Goal: Information Seeking & Learning: Learn about a topic

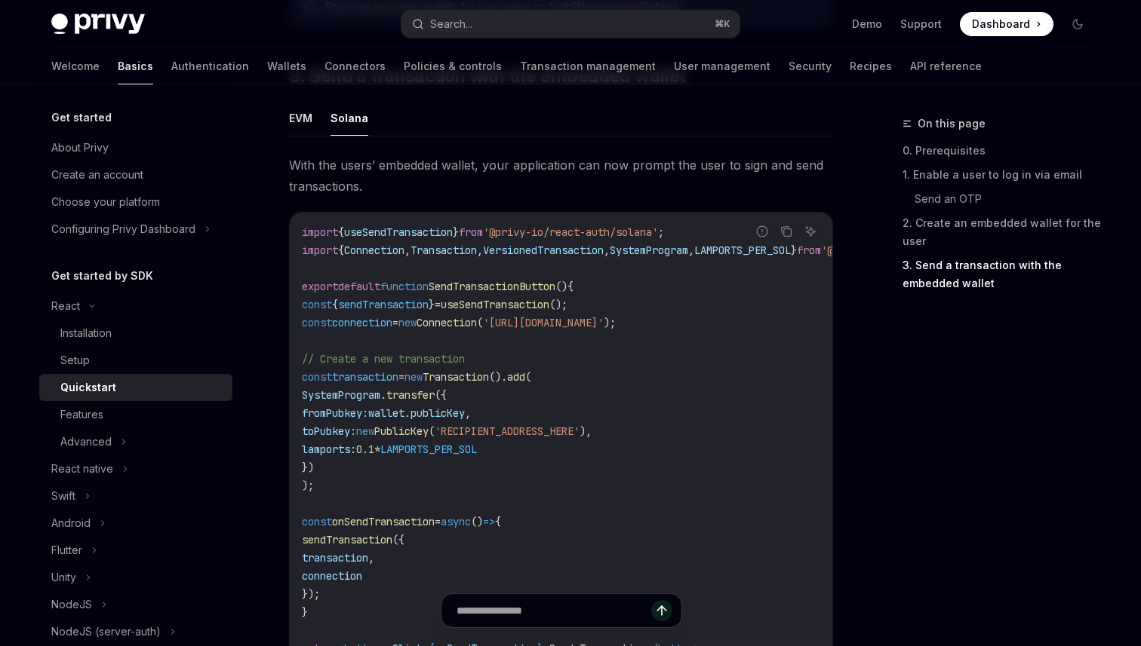
scroll to position [1343, 0]
click at [134, 360] on div "Setup" at bounding box center [141, 361] width 163 height 18
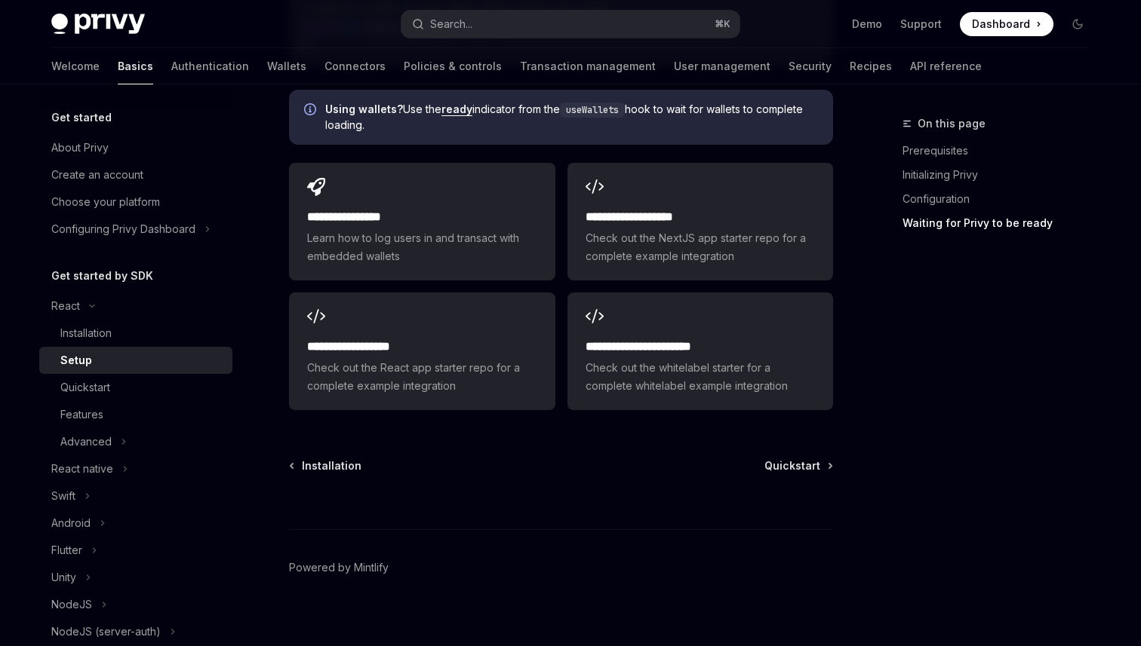
scroll to position [2090, 0]
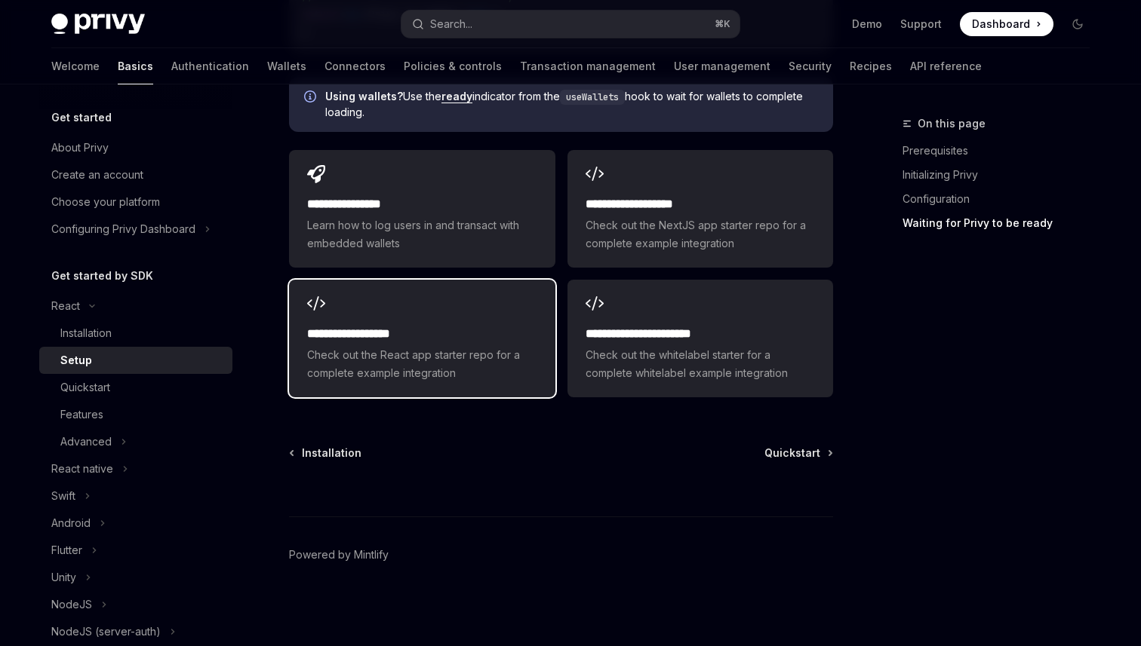
click at [499, 346] on span "Check out the React app starter repo for a complete example integration" at bounding box center [421, 364] width 229 height 36
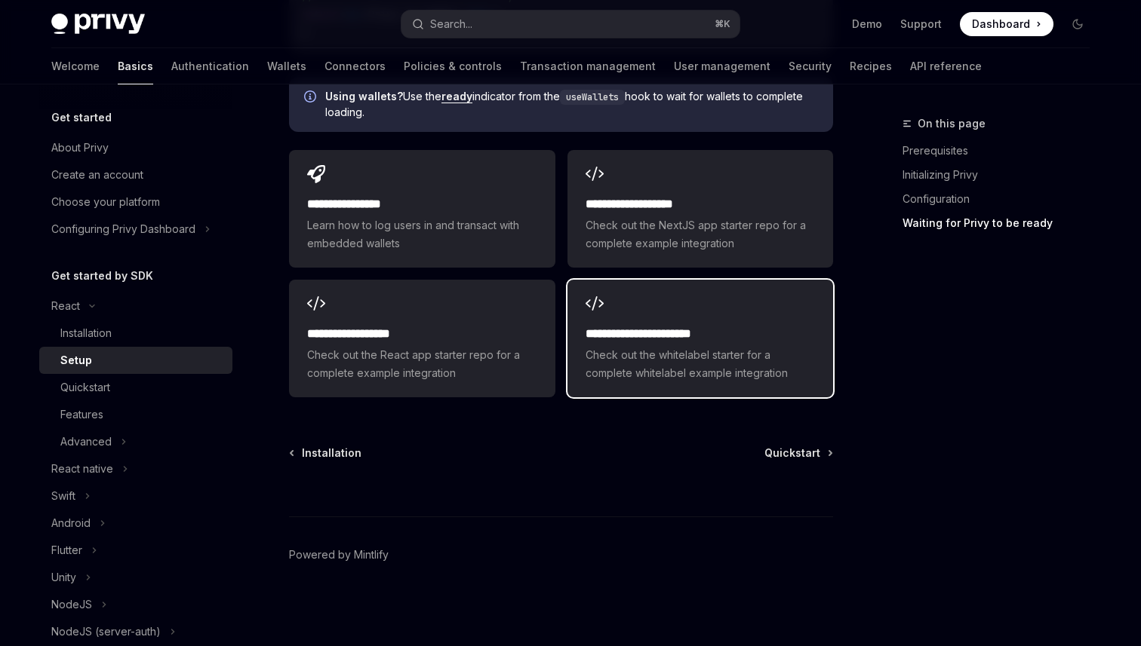
click at [699, 364] on span "Check out the whitelabel starter for a complete whitelabel example integration" at bounding box center [699, 364] width 229 height 36
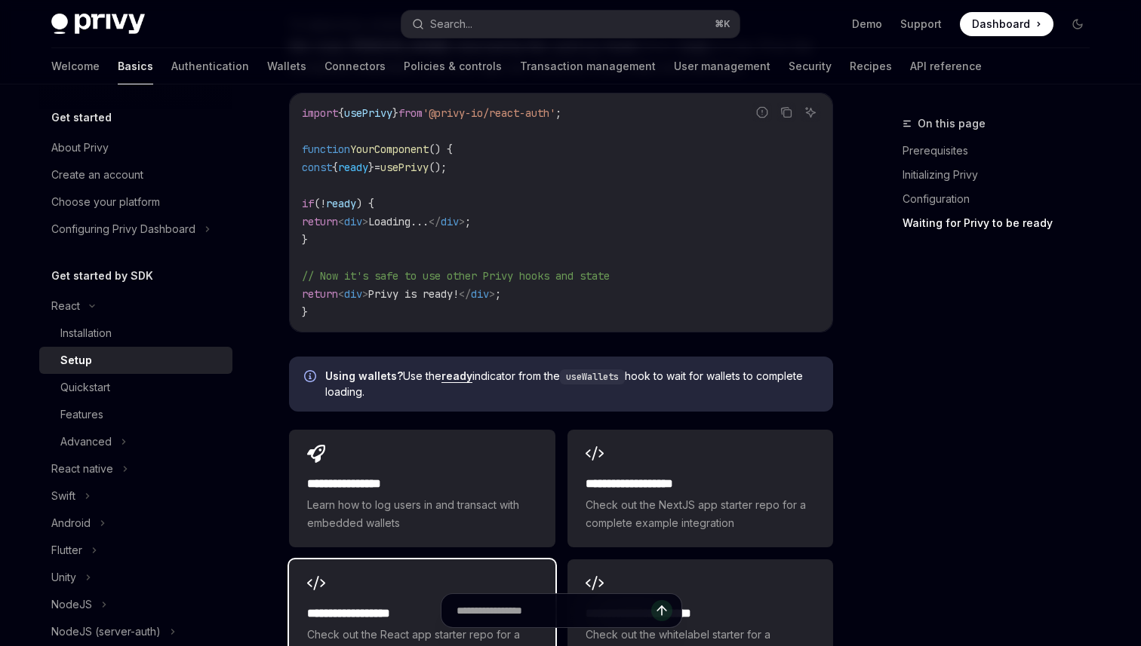
scroll to position [1809, 0]
click at [127, 338] on div "Installation" at bounding box center [141, 333] width 163 height 18
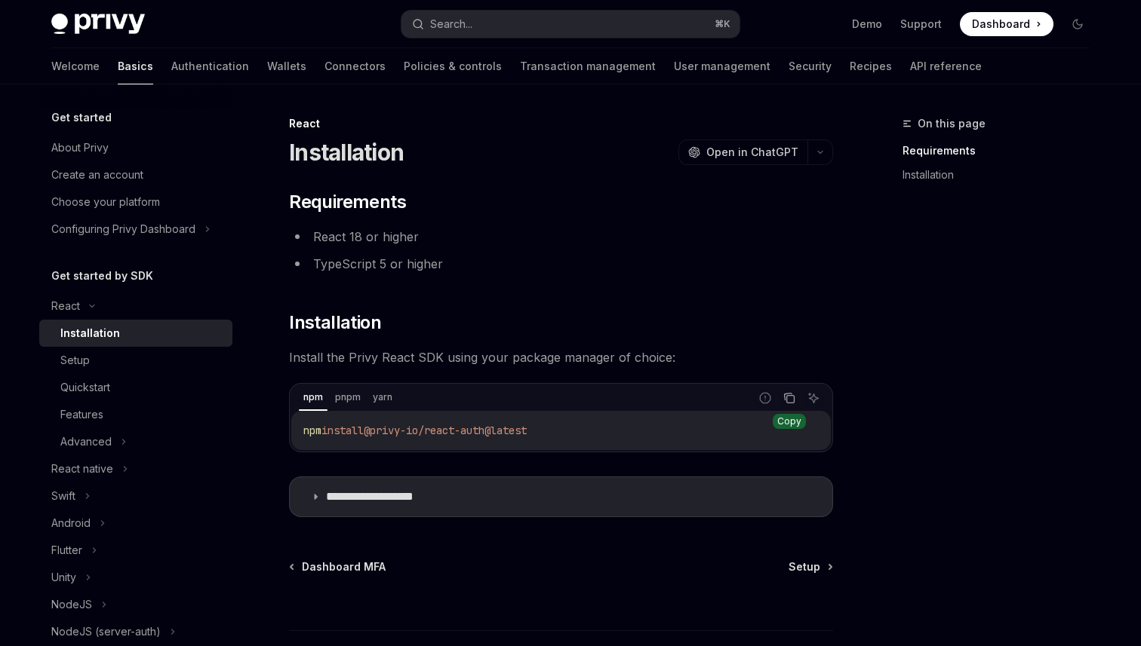
click at [789, 396] on icon "Copy the contents from the code block" at bounding box center [791, 400] width 8 height 8
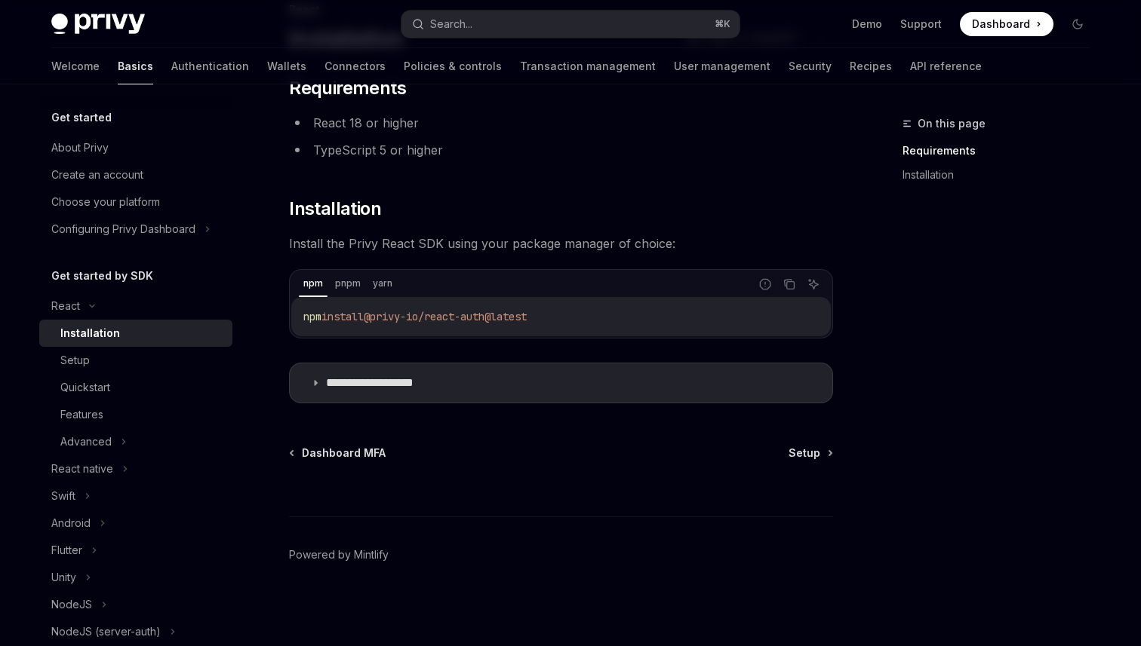
scroll to position [115, 0]
click at [146, 361] on div "Setup" at bounding box center [141, 361] width 163 height 18
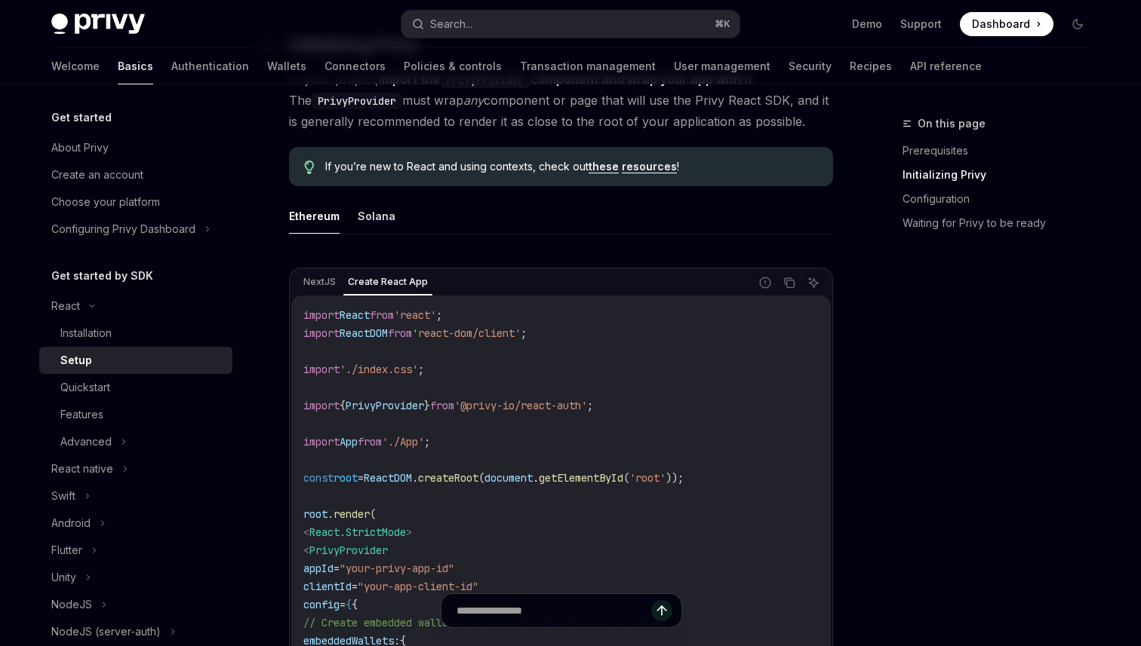
scroll to position [371, 0]
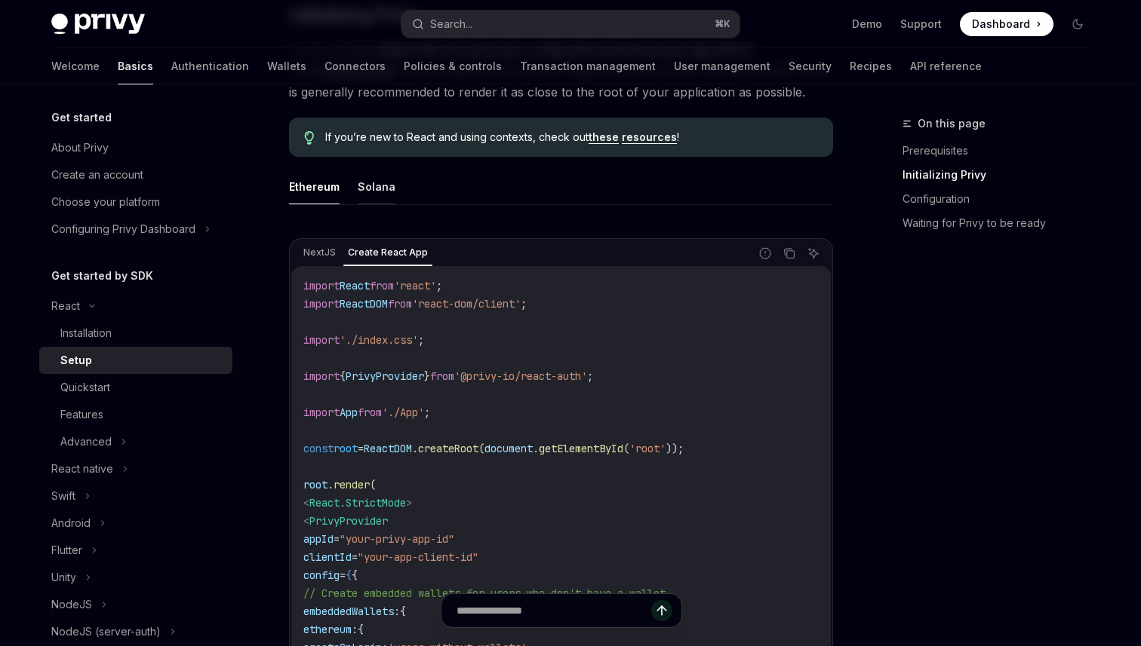
click at [371, 189] on button "Solana" at bounding box center [377, 186] width 38 height 35
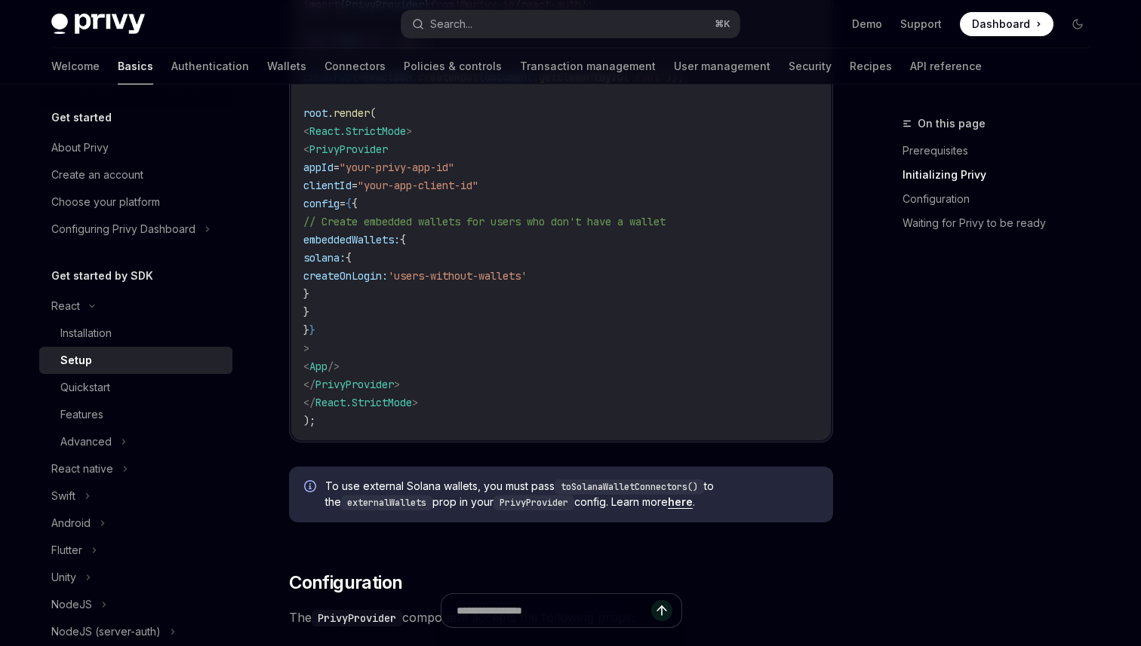
scroll to position [735, 0]
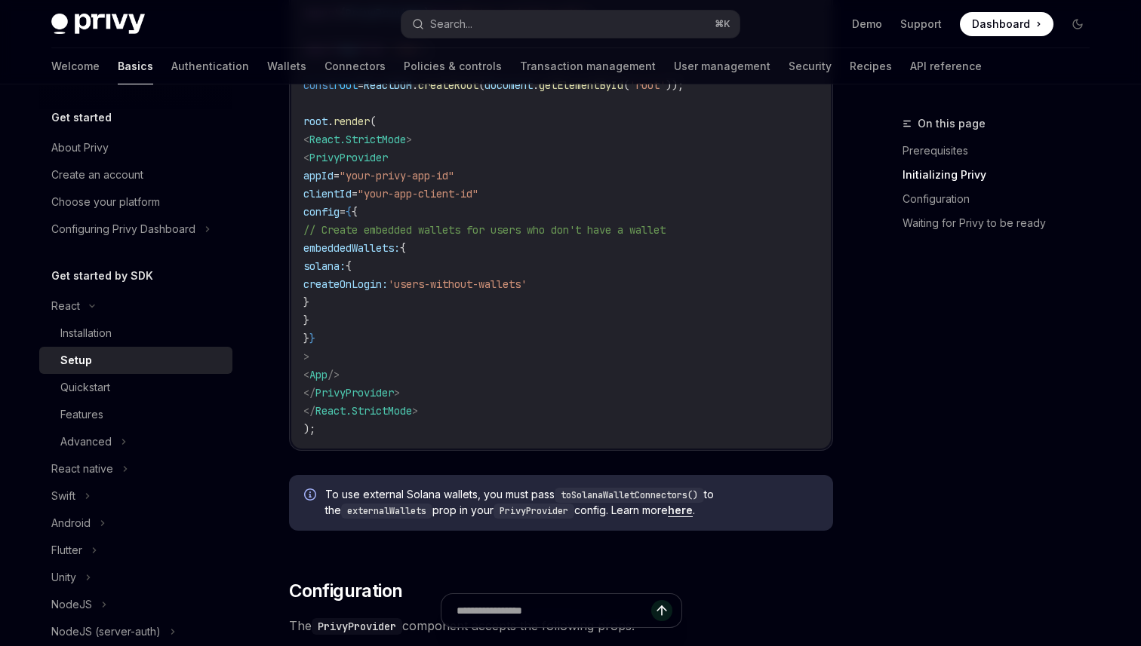
click at [413, 208] on code "import React from 'react' ; import ReactDOM from 'react-dom/client' ; import '.…" at bounding box center [560, 175] width 515 height 525
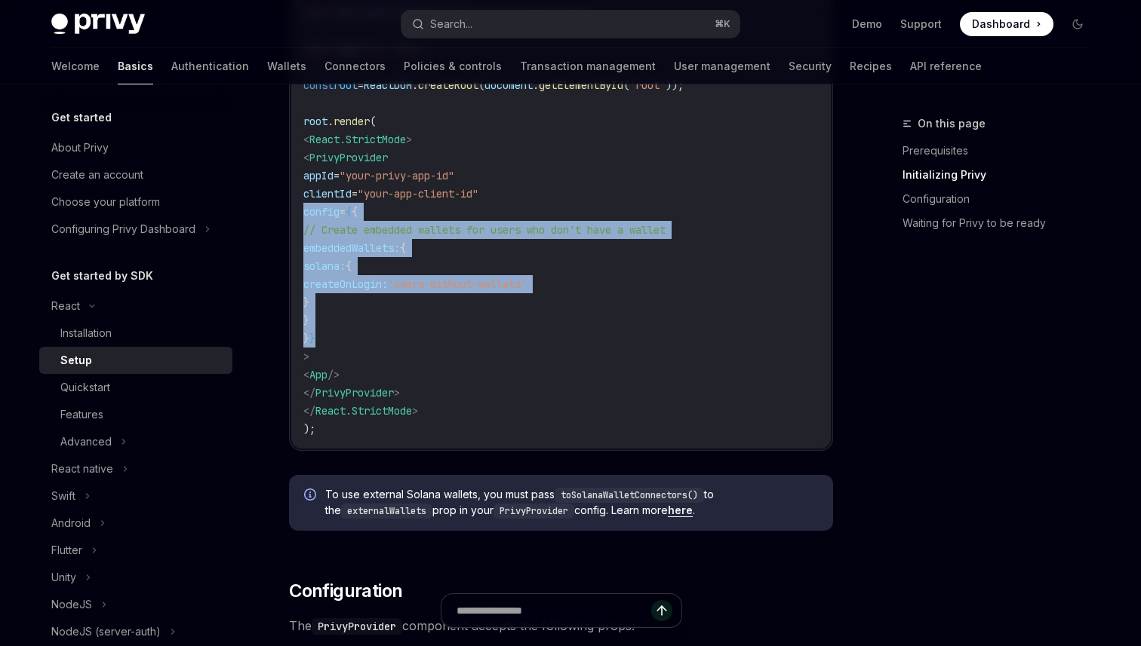
drag, startPoint x: 366, startPoint y: 338, endPoint x: 281, endPoint y: 213, distance: 150.4
copy code "config = { { // Create embedded wallets for users who don't have a wallet embed…"
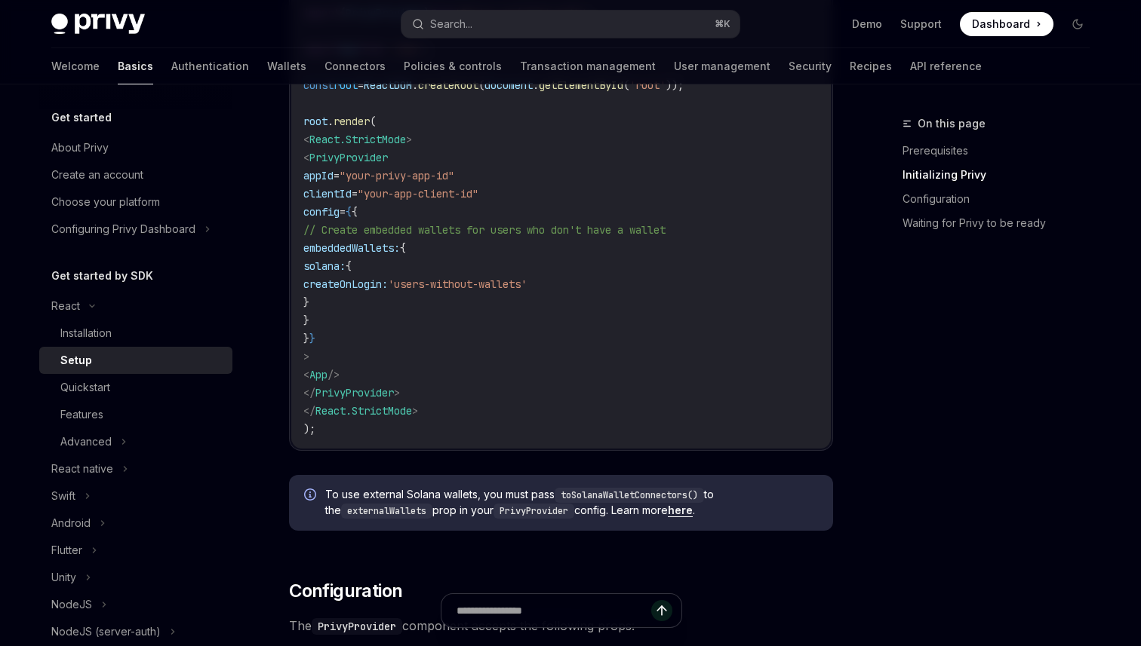
click at [511, 362] on code "import React from 'react' ; import ReactDOM from 'react-dom/client' ; import '.…" at bounding box center [560, 175] width 515 height 525
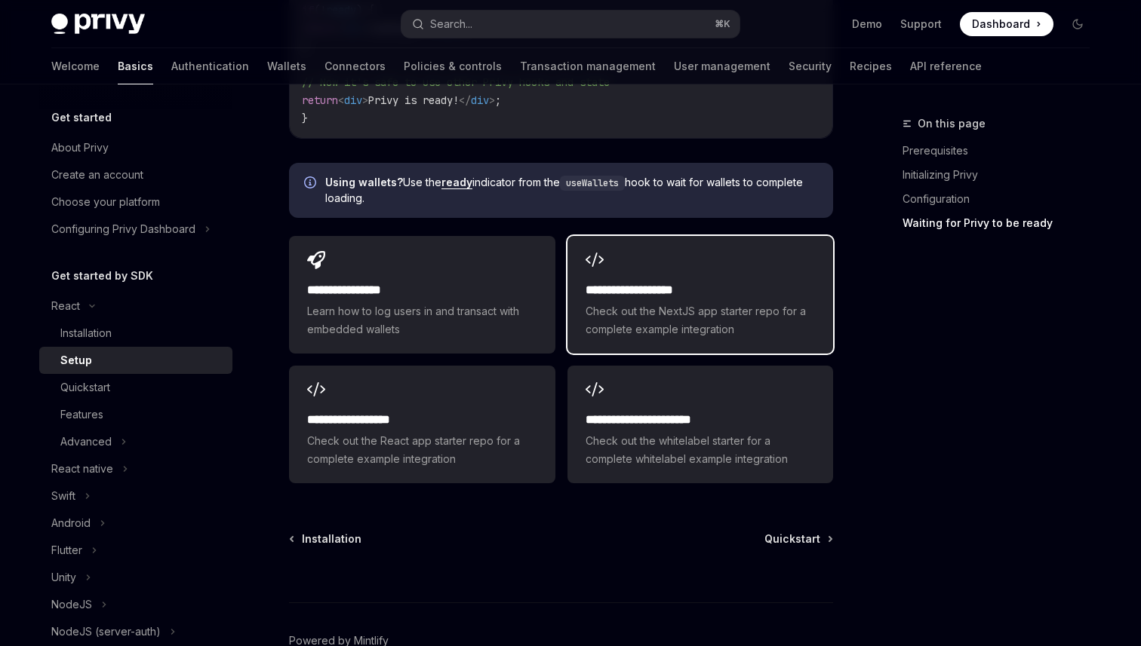
scroll to position [2064, 0]
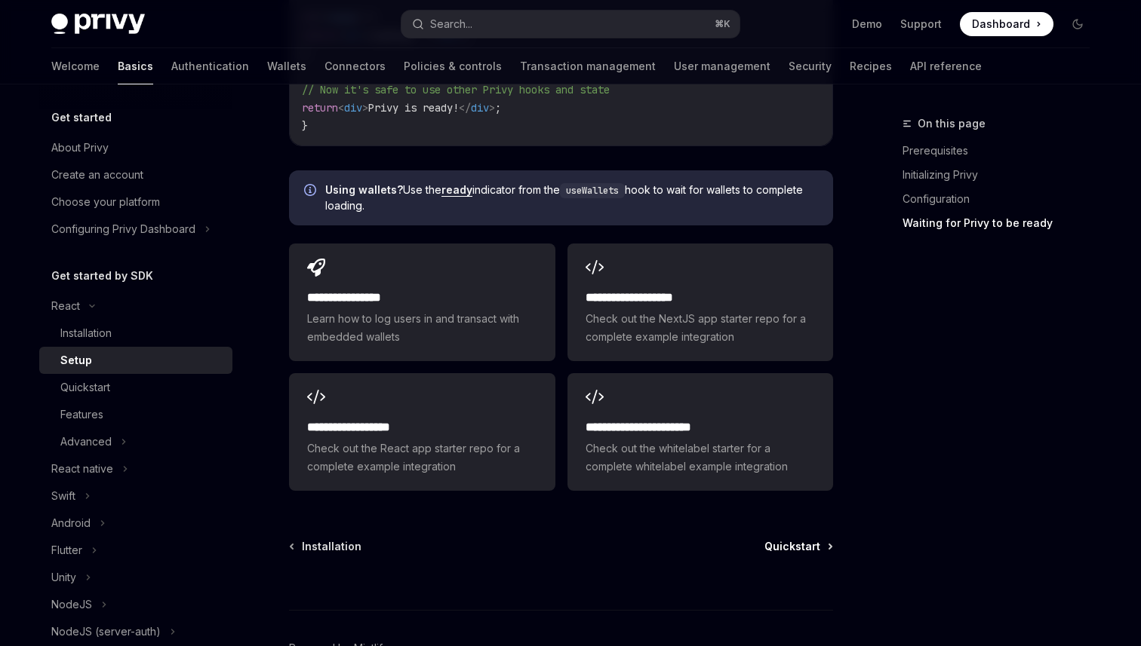
click at [803, 542] on span "Quickstart" at bounding box center [792, 546] width 56 height 15
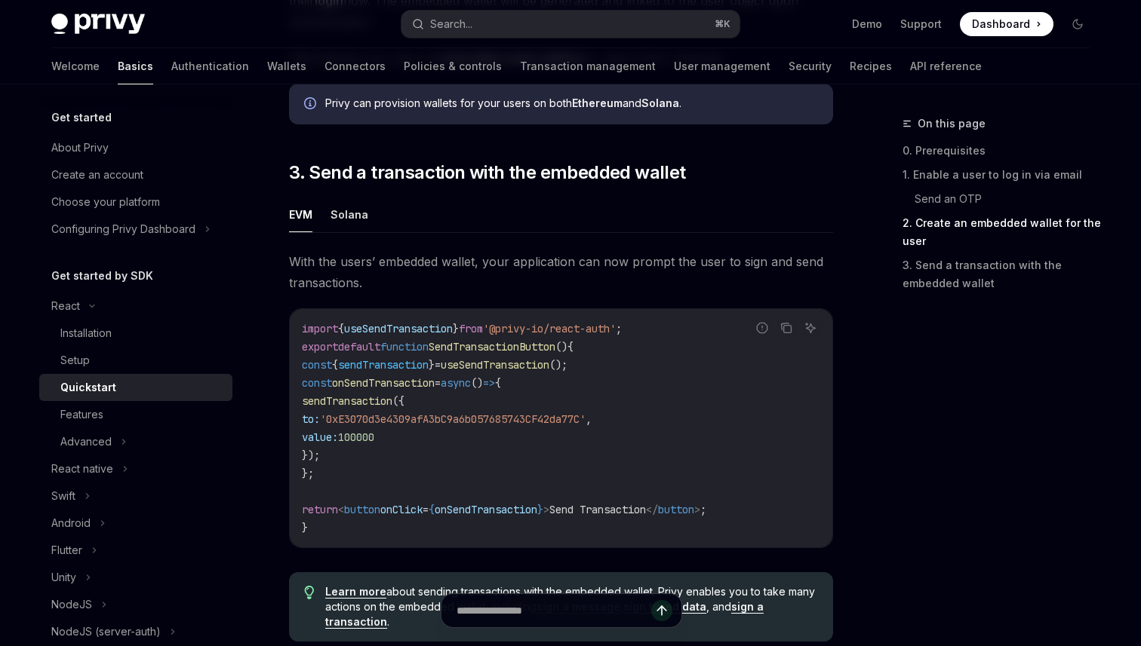
scroll to position [1262, 0]
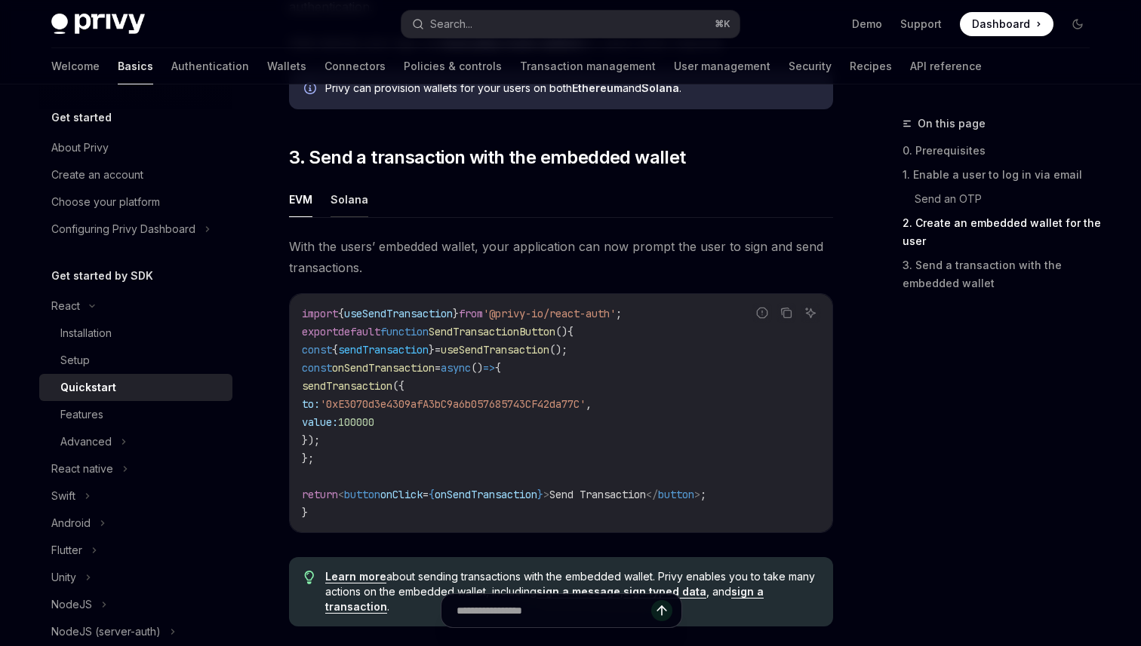
click at [362, 207] on button "Solana" at bounding box center [349, 199] width 38 height 35
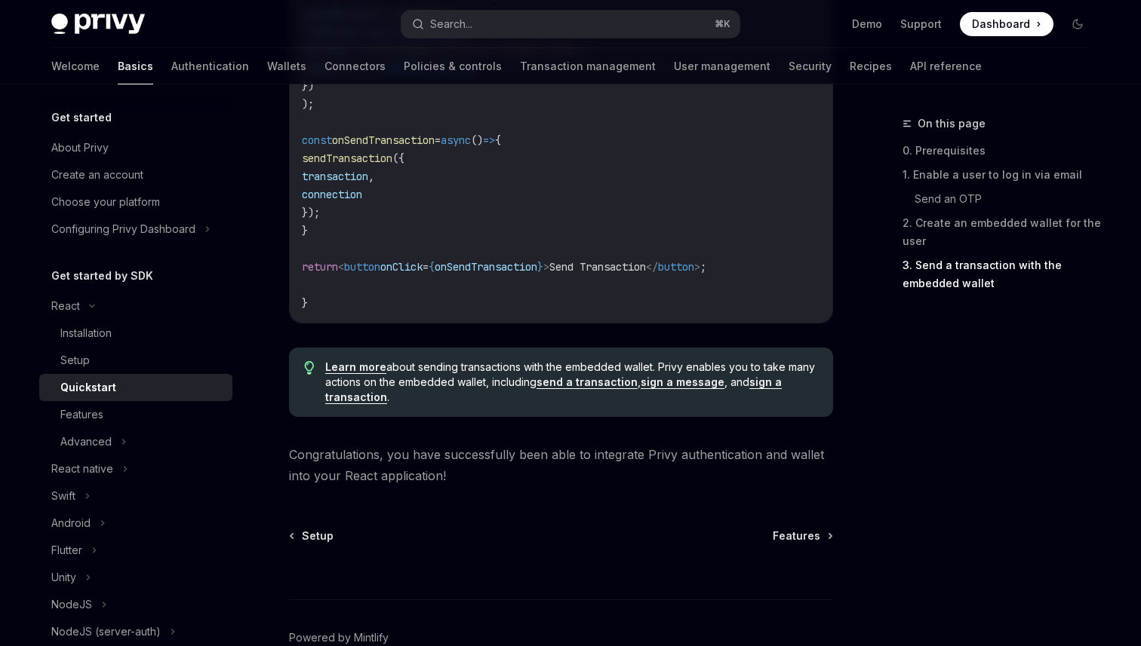
scroll to position [1726, 0]
click at [566, 388] on link "send a transaction" at bounding box center [586, 382] width 101 height 14
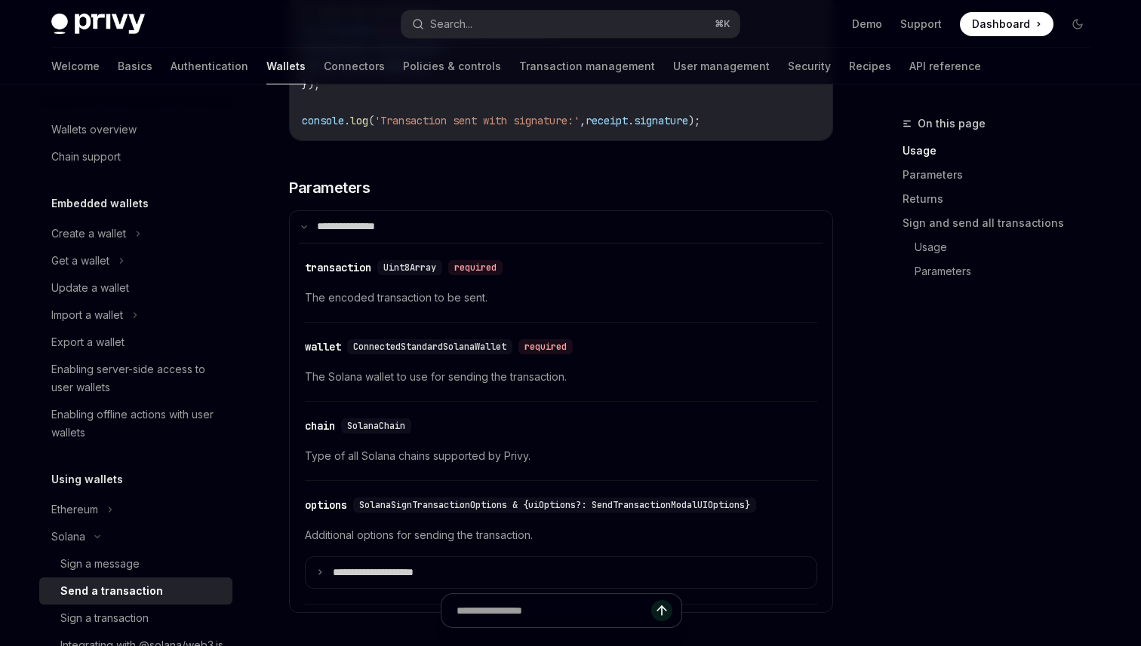
scroll to position [1538, 0]
click at [487, 352] on span "ConnectedStandardSolanaWallet" at bounding box center [429, 346] width 153 height 12
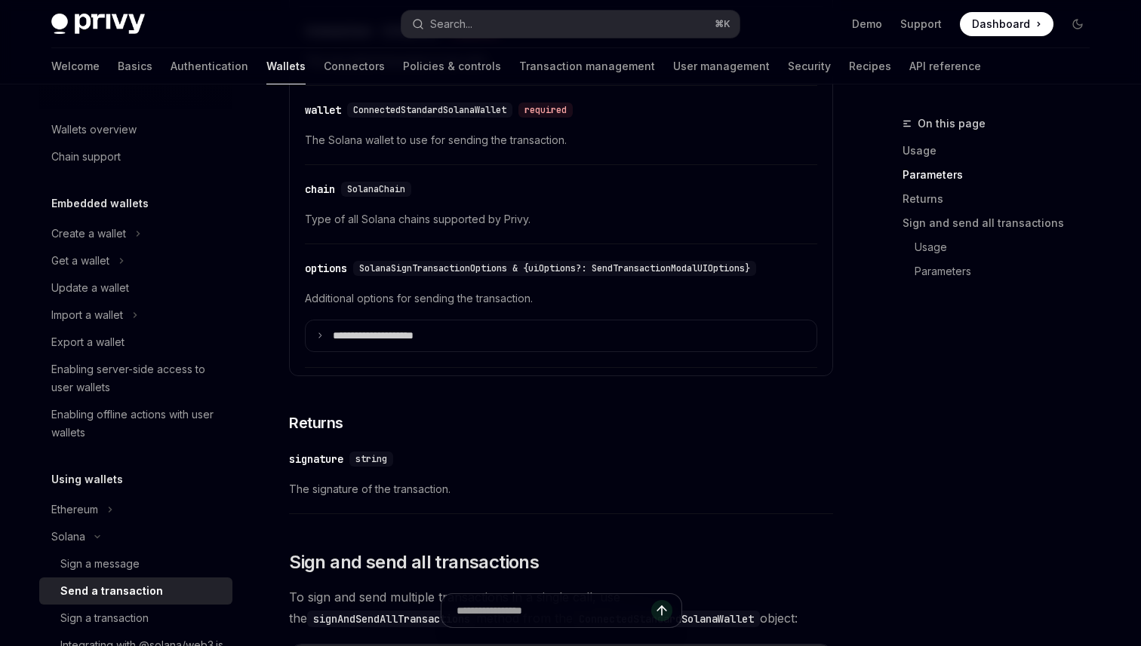
scroll to position [1776, 0]
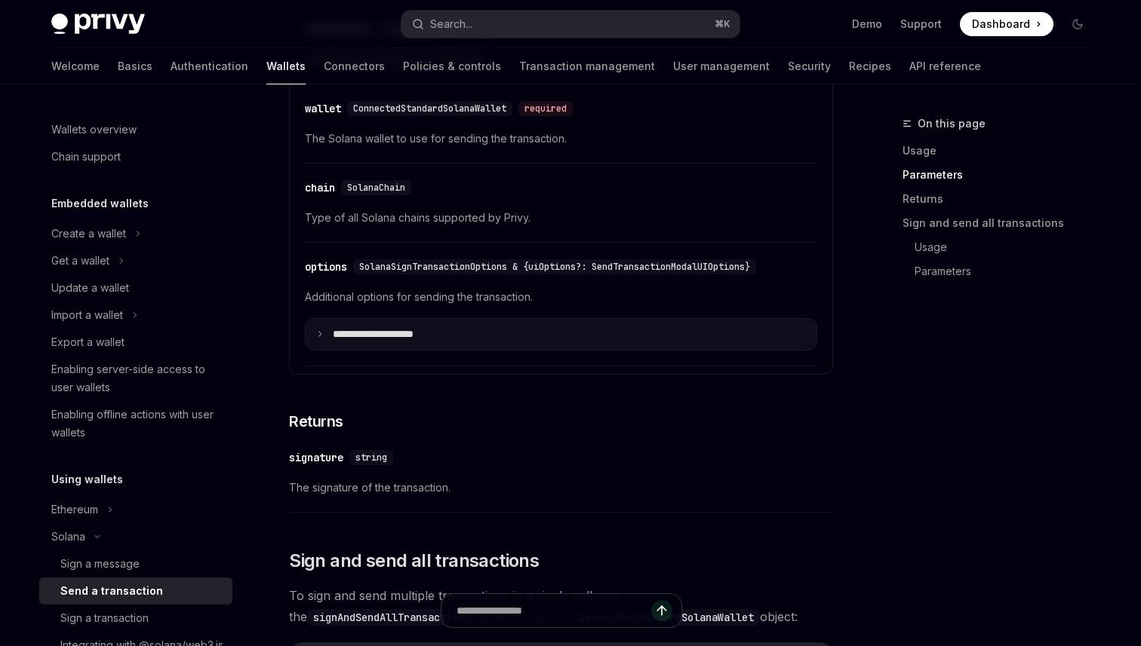
click at [384, 337] on p "**********" at bounding box center [385, 335] width 105 height 14
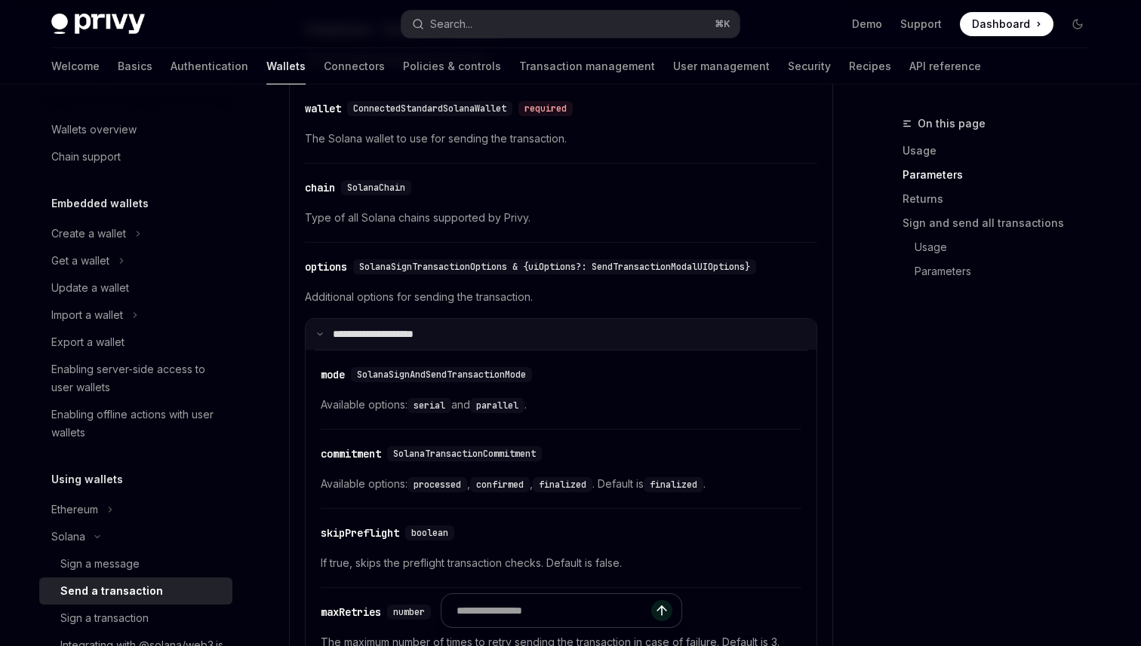
click at [456, 339] on summary "**********" at bounding box center [561, 335] width 511 height 32
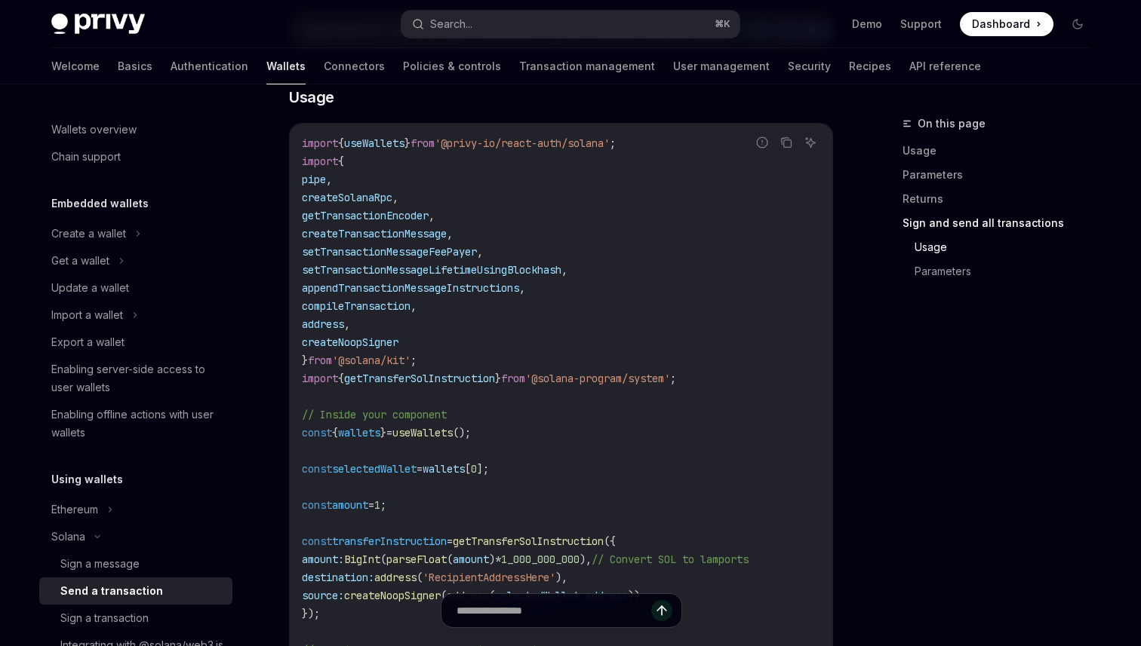
scroll to position [2407, 0]
click at [786, 150] on icon "Copy the contents from the code block" at bounding box center [786, 144] width 12 height 12
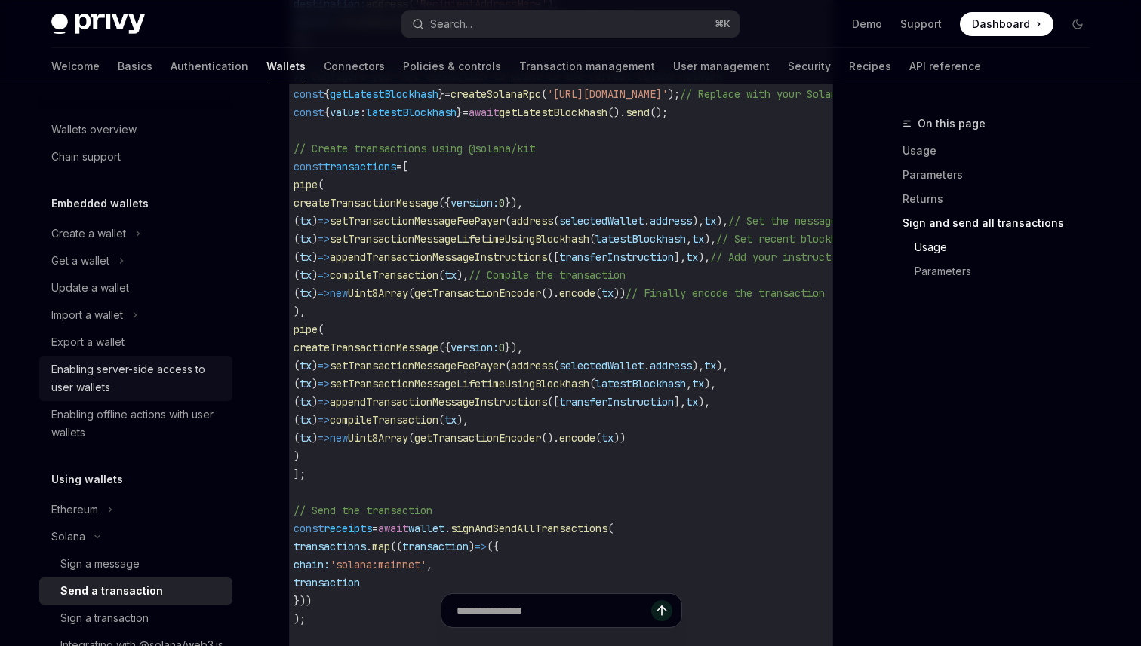
scroll to position [2980, 0]
click at [112, 230] on div "Create a wallet" at bounding box center [88, 234] width 75 height 18
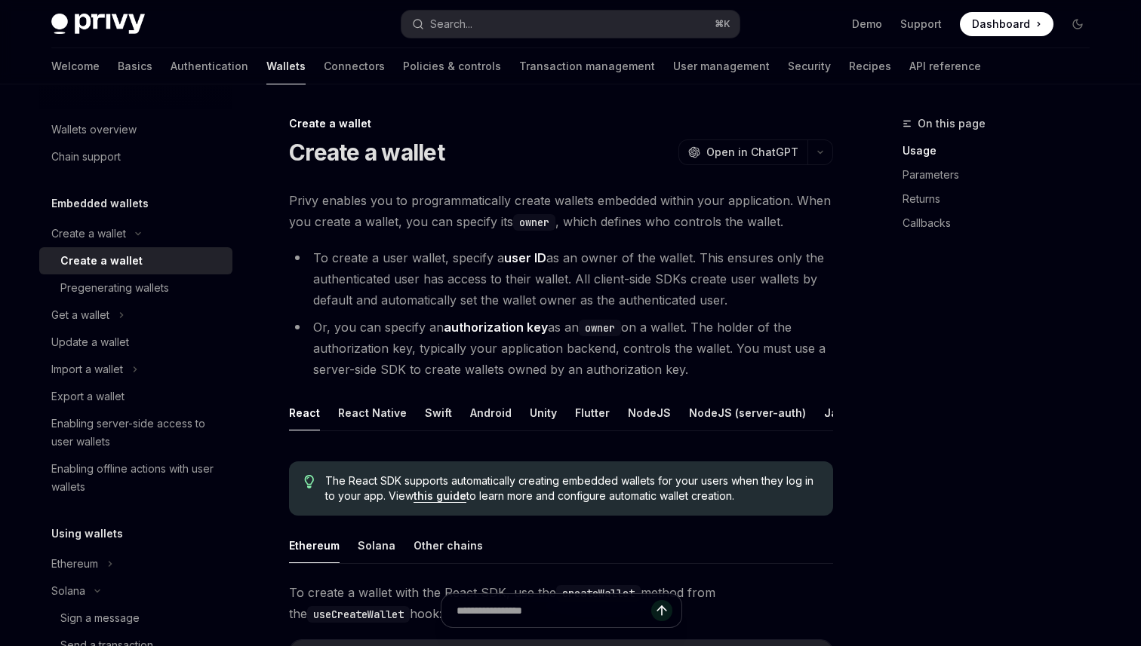
drag, startPoint x: 796, startPoint y: 224, endPoint x: 564, endPoint y: 243, distance: 233.1
click at [564, 265] on li "To create a user wallet, specify a user ID as an owner of the wallet. This ensu…" at bounding box center [561, 278] width 544 height 63
drag, startPoint x: 732, startPoint y: 306, endPoint x: 704, endPoint y: 299, distance: 28.6
click at [704, 299] on li "To create a user wallet, specify a user ID as an owner of the wallet. This ensu…" at bounding box center [561, 278] width 544 height 63
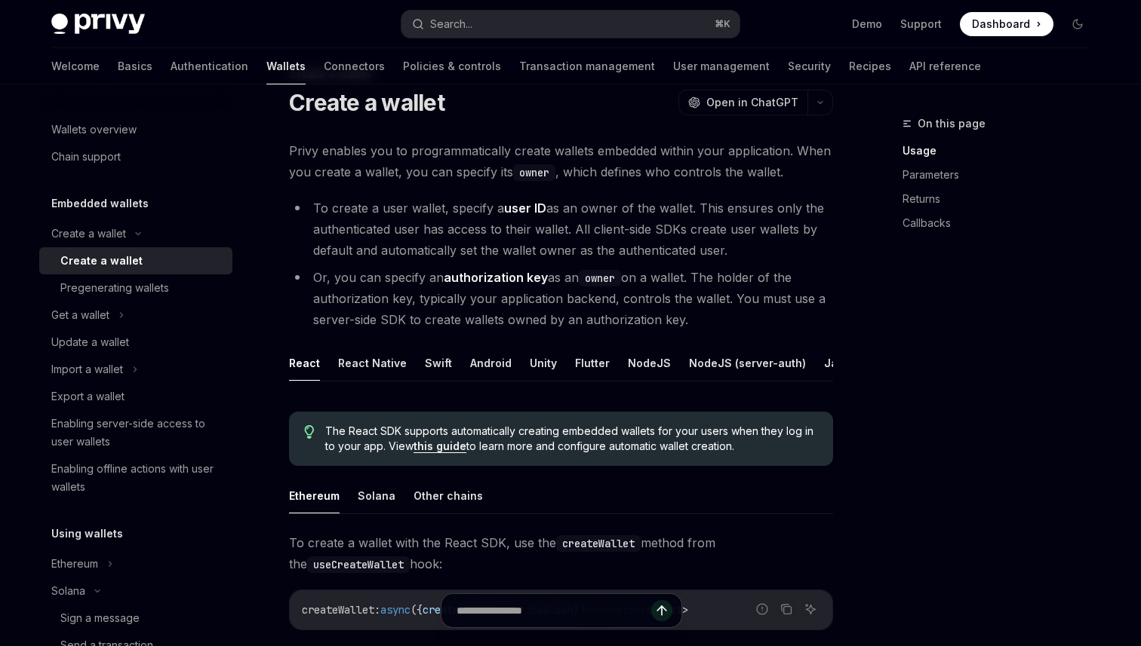
scroll to position [60, 0]
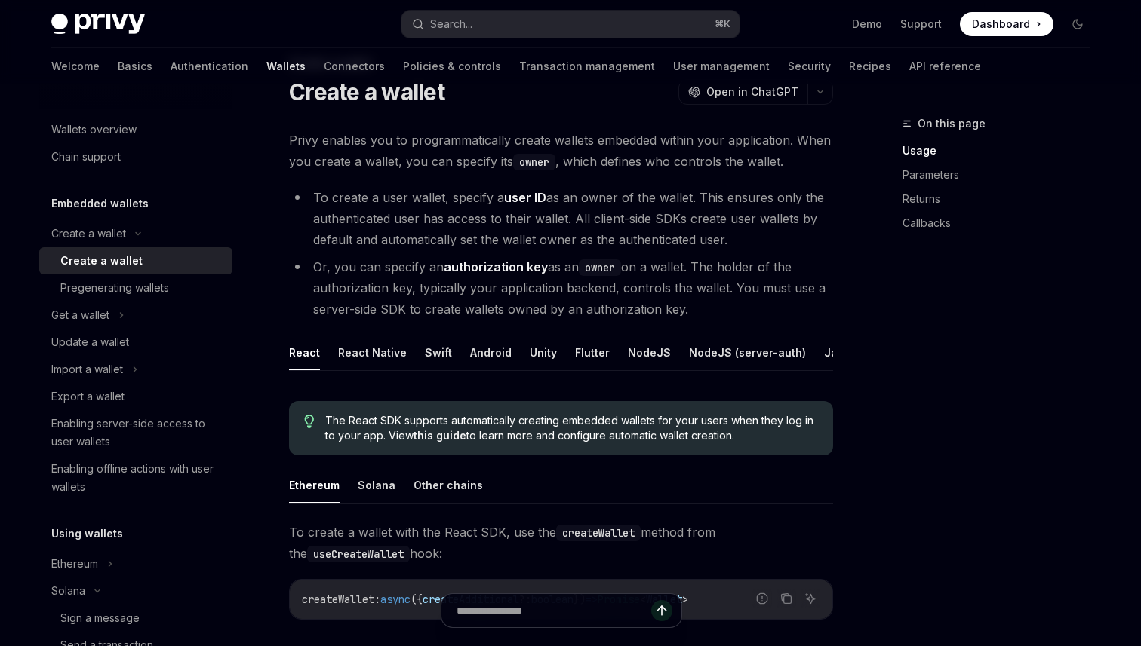
click at [773, 287] on li "Or, you can specify an authorization key as an owner on a wallet. The holder of…" at bounding box center [561, 287] width 544 height 63
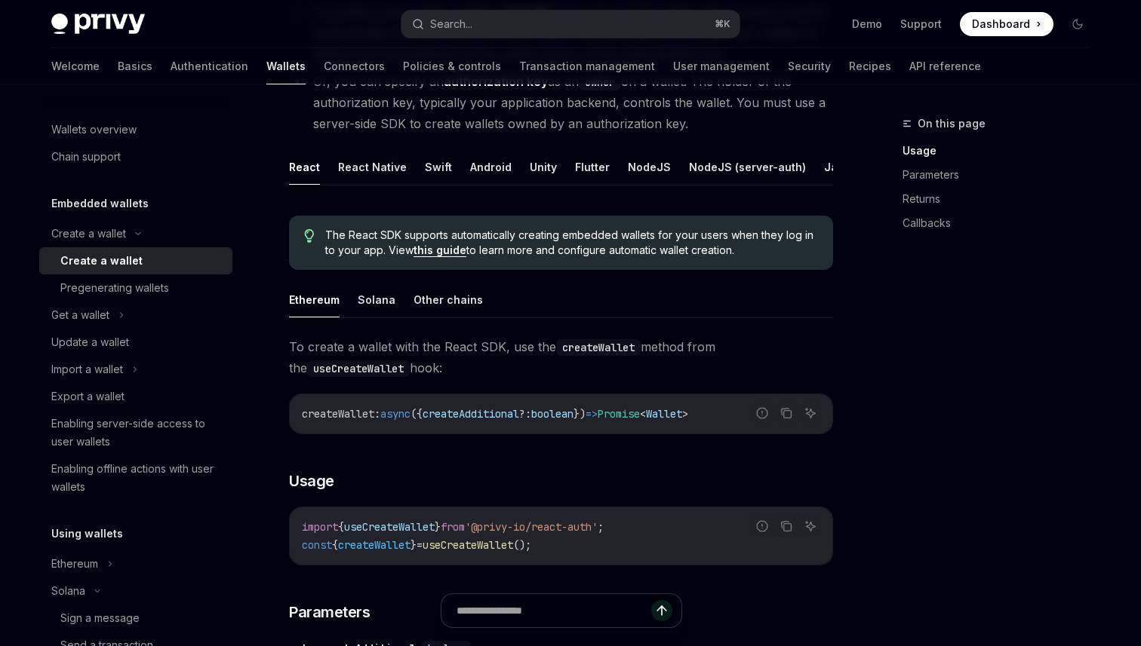
scroll to position [247, 0]
click at [378, 295] on button "Solana" at bounding box center [377, 298] width 38 height 35
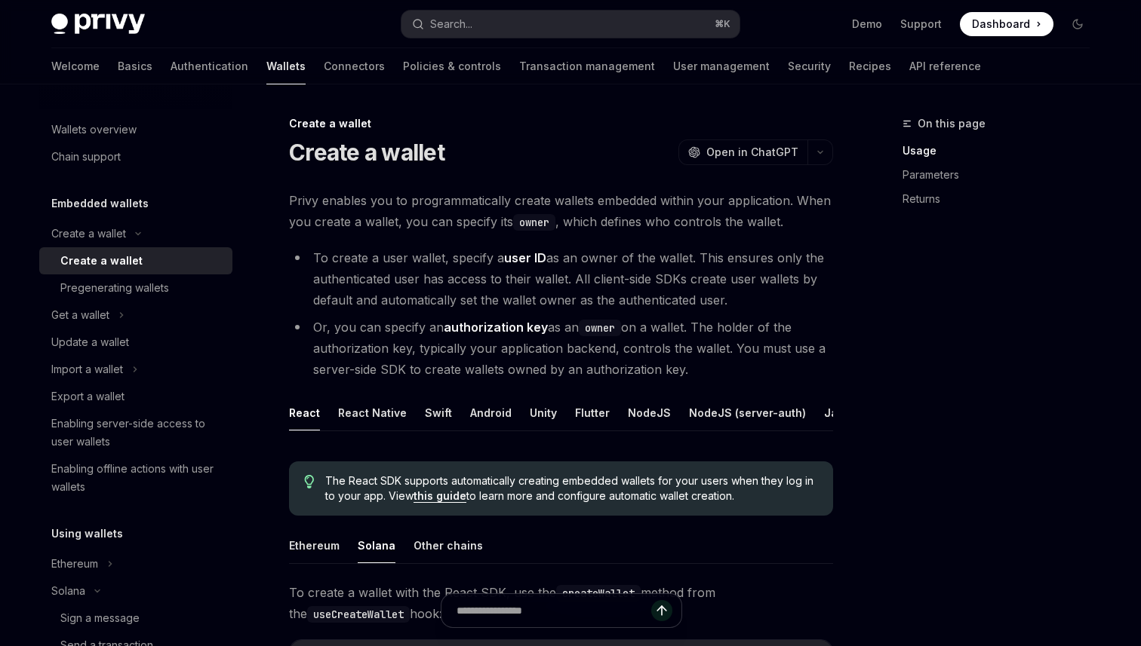
drag, startPoint x: 572, startPoint y: 276, endPoint x: 742, endPoint y: 302, distance: 172.5
click at [742, 302] on li "To create a user wallet, specify a user ID as an owner of the wallet. This ensu…" at bounding box center [561, 278] width 544 height 63
click at [764, 302] on li "To create a user wallet, specify a user ID as an owner of the wallet. This ensu…" at bounding box center [561, 278] width 544 height 63
drag, startPoint x: 732, startPoint y: 303, endPoint x: 729, endPoint y: 240, distance: 63.4
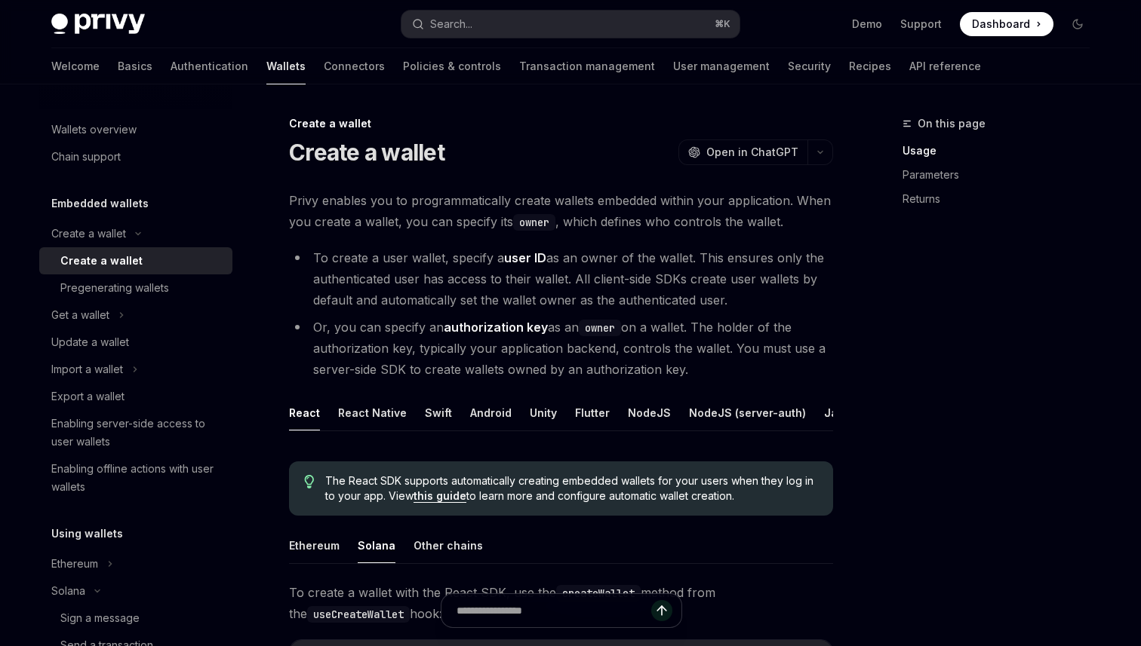
click at [739, 299] on li "To create a user wallet, specify a user ID as an owner of the wallet. This ensu…" at bounding box center [561, 278] width 544 height 63
drag, startPoint x: 689, startPoint y: 371, endPoint x: 676, endPoint y: 371, distance: 12.8
click at [675, 371] on li "Or, you can specify an authorization key as an owner on a wallet. The holder of…" at bounding box center [561, 348] width 544 height 63
click at [722, 322] on li "Or, you can specify an authorization key as an owner on a wallet. The holder of…" at bounding box center [561, 348] width 544 height 63
drag, startPoint x: 692, startPoint y: 378, endPoint x: 674, endPoint y: 370, distance: 20.6
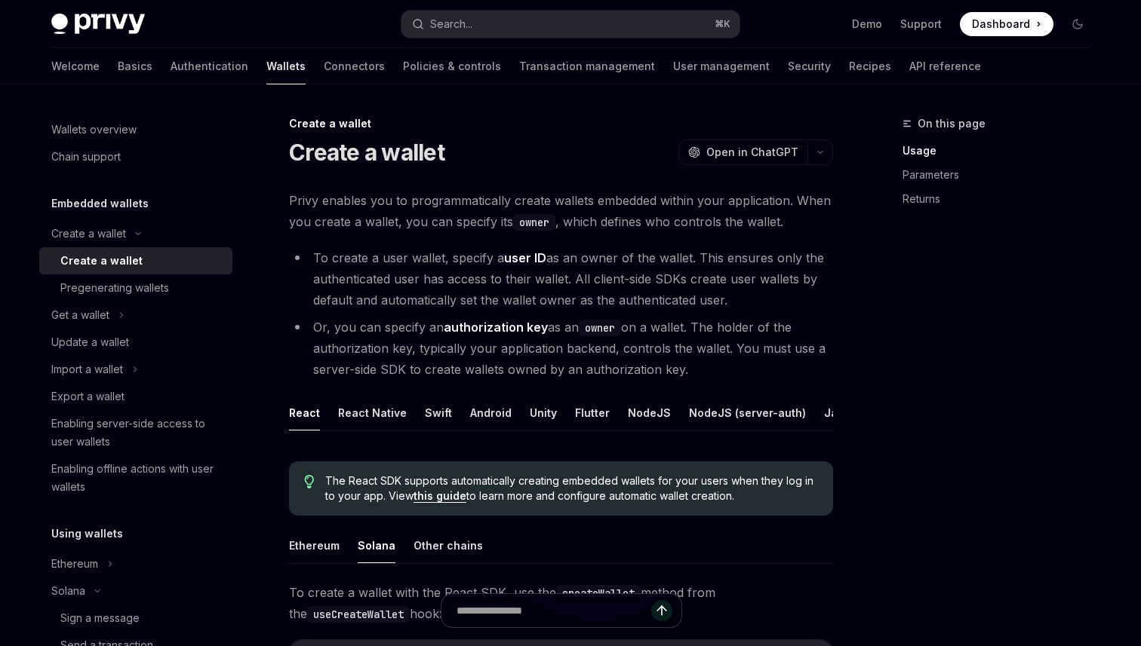
click at [674, 370] on li "Or, you can specify an authorization key as an owner on a wallet. The holder of…" at bounding box center [561, 348] width 544 height 63
click at [718, 364] on li "Or, you can specify an authorization key as an owner on a wallet. The holder of…" at bounding box center [561, 348] width 544 height 63
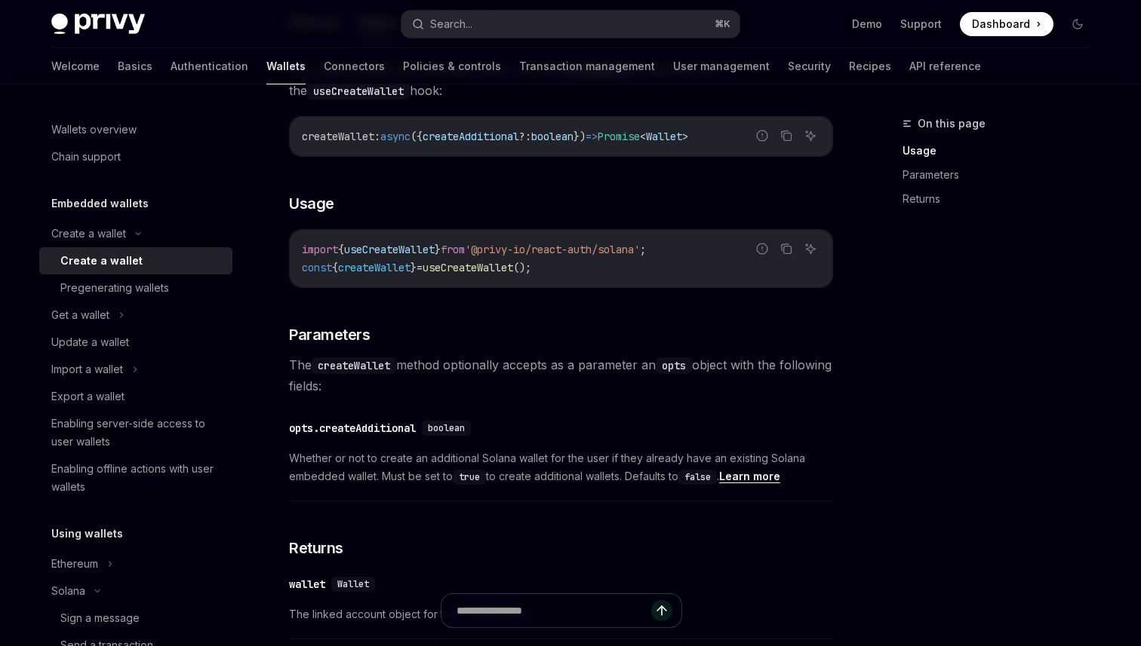
scroll to position [526, 0]
click at [791, 245] on icon "Copy the contents from the code block" at bounding box center [788, 248] width 8 height 8
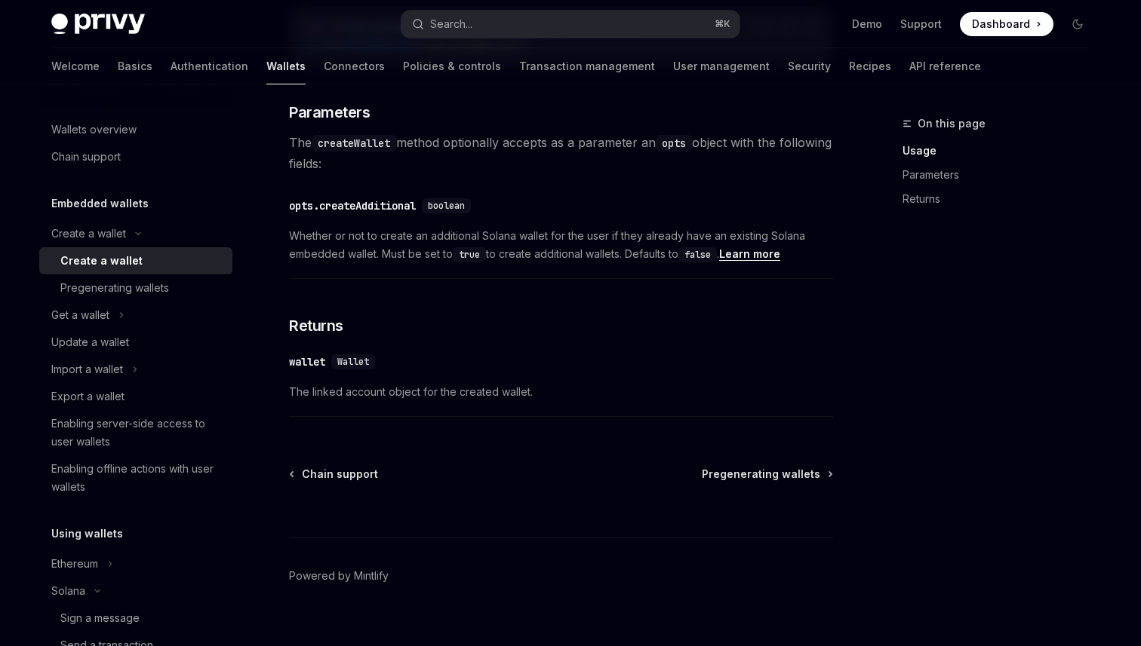
scroll to position [768, 0]
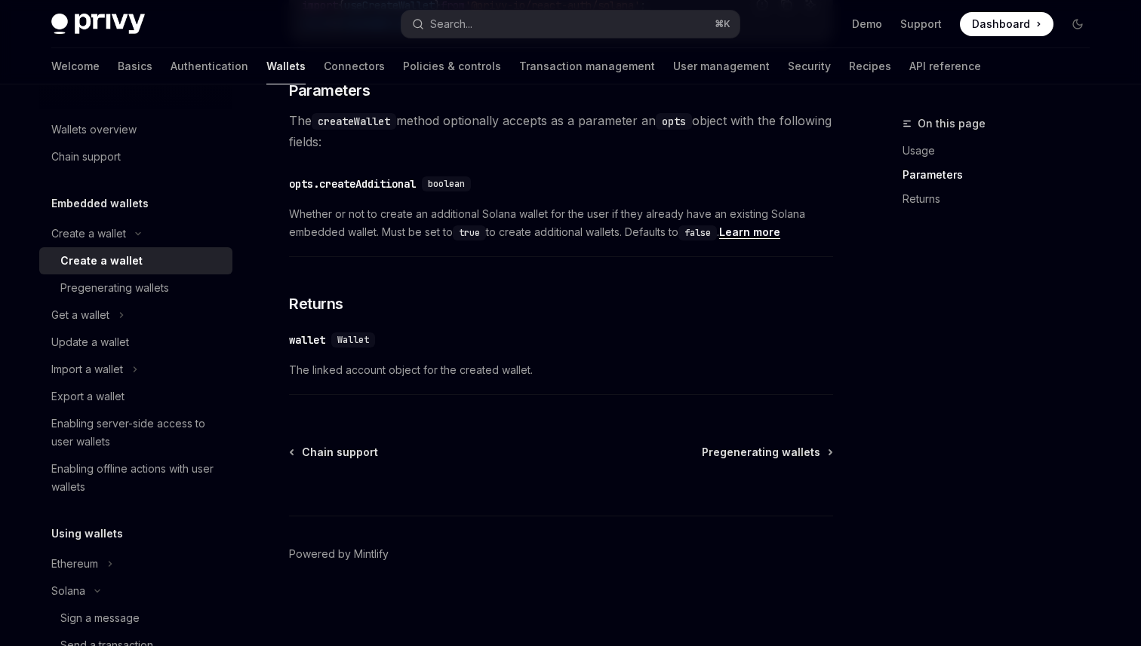
click at [316, 343] on div "wallet" at bounding box center [307, 340] width 36 height 15
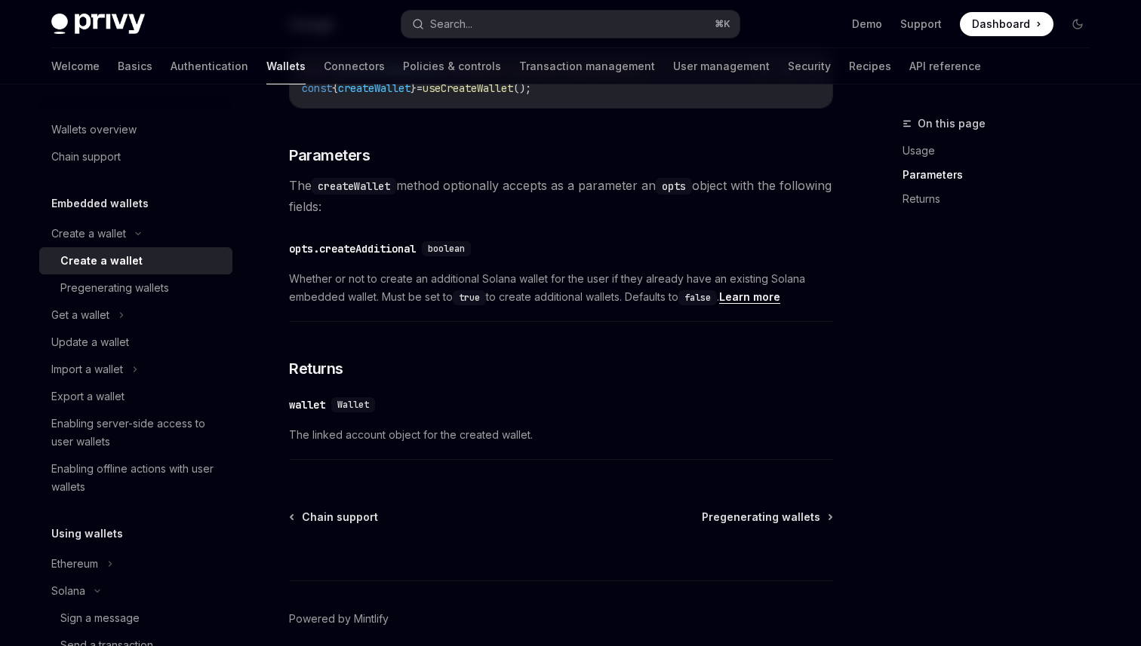
scroll to position [768, 0]
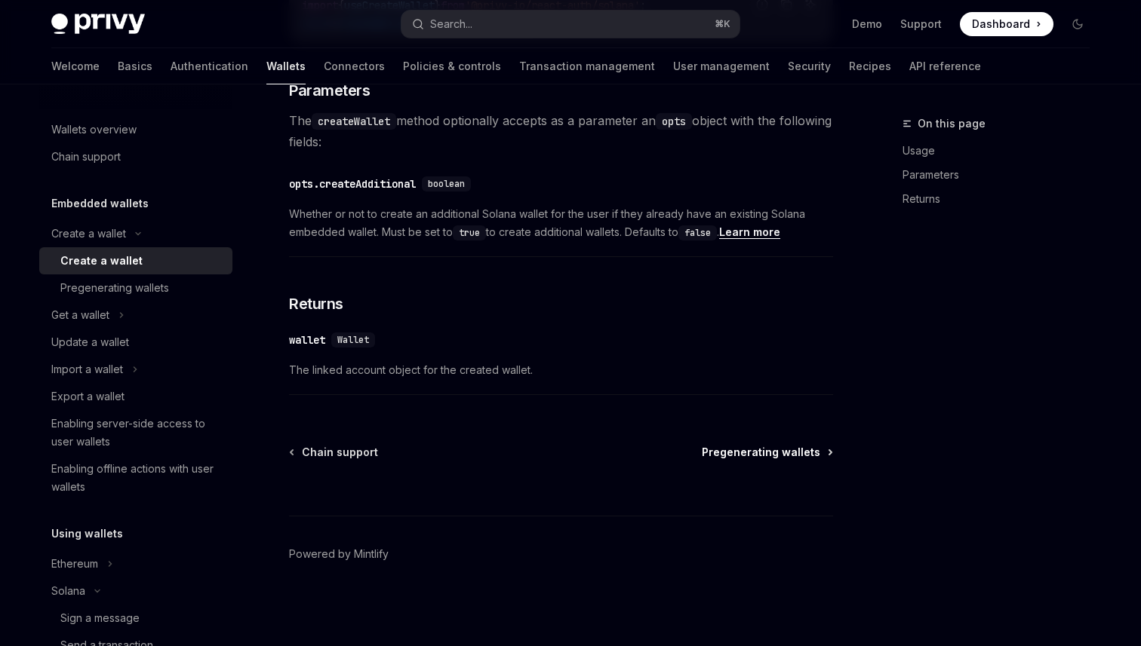
click at [779, 451] on span "Pregenerating wallets" at bounding box center [761, 452] width 118 height 15
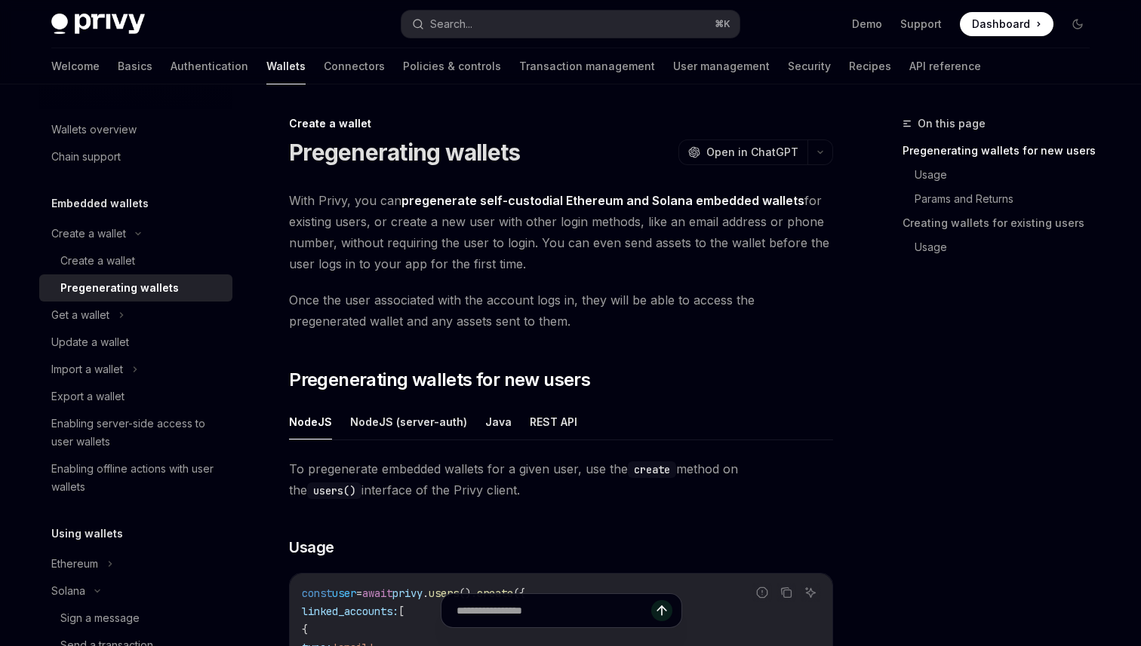
drag, startPoint x: 525, startPoint y: 269, endPoint x: 462, endPoint y: 394, distance: 139.7
click at [552, 318] on span "Once the user associated with the account logs in, they will be able to access …" at bounding box center [561, 311] width 544 height 42
drag, startPoint x: 505, startPoint y: 322, endPoint x: 534, endPoint y: 315, distance: 30.4
click at [534, 315] on span "Once the user associated with the account logs in, they will be able to access …" at bounding box center [561, 311] width 544 height 42
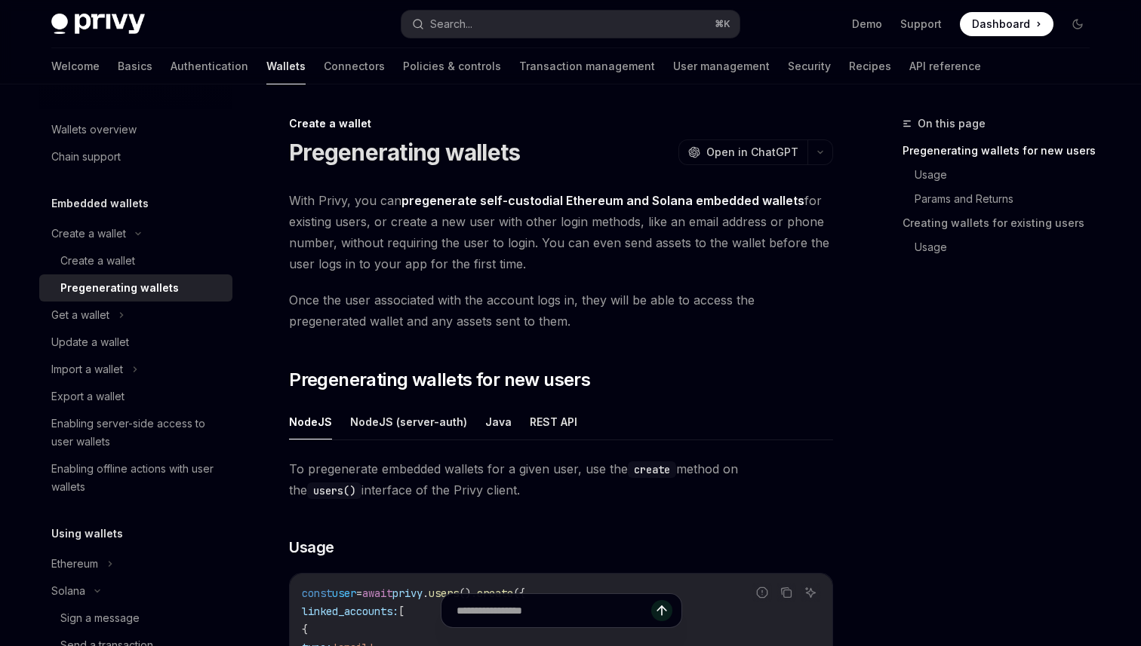
drag, startPoint x: 506, startPoint y: 328, endPoint x: 515, endPoint y: 324, distance: 10.1
click at [515, 325] on span "Once the user associated with the account logs in, they will be able to access …" at bounding box center [561, 311] width 544 height 42
drag, startPoint x: 520, startPoint y: 321, endPoint x: 527, endPoint y: 330, distance: 11.2
click at [527, 330] on span "Once the user associated with the account logs in, they will be able to access …" at bounding box center [561, 311] width 544 height 42
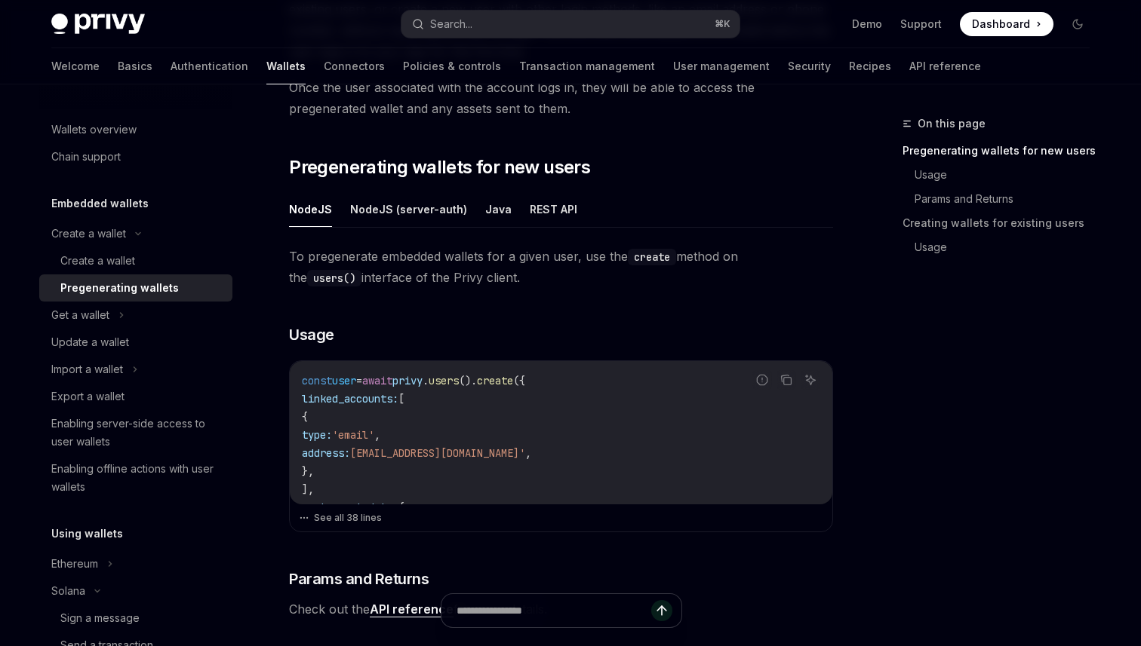
scroll to position [218, 0]
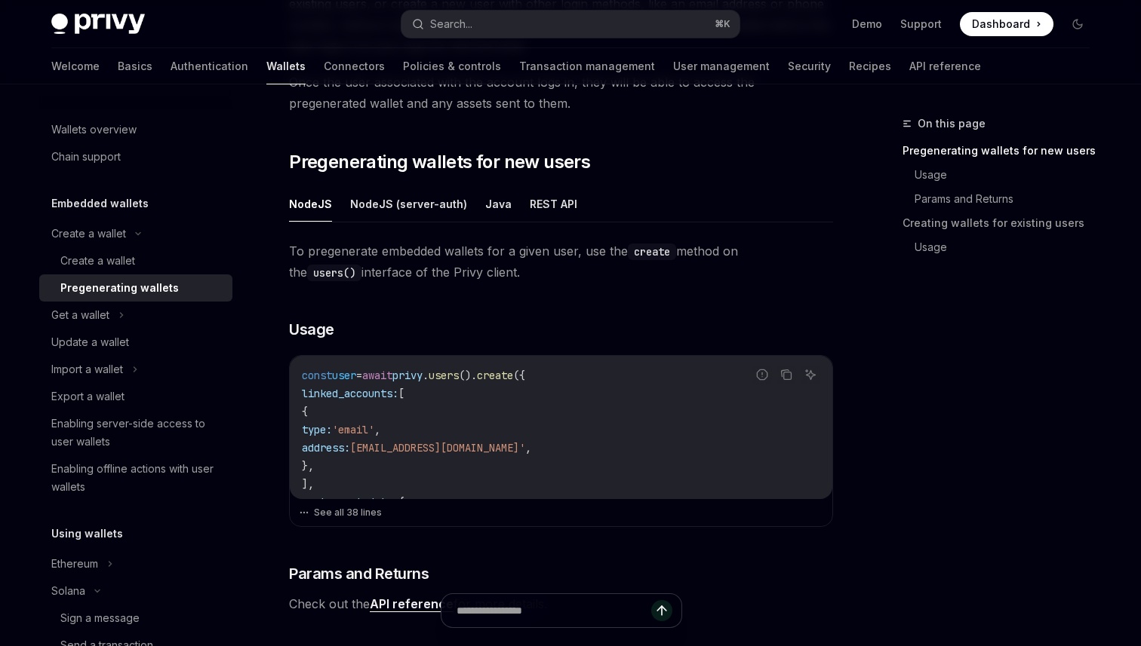
click at [455, 270] on span "To pregenerate embedded wallets for a given user, use the create method on the …" at bounding box center [561, 262] width 544 height 42
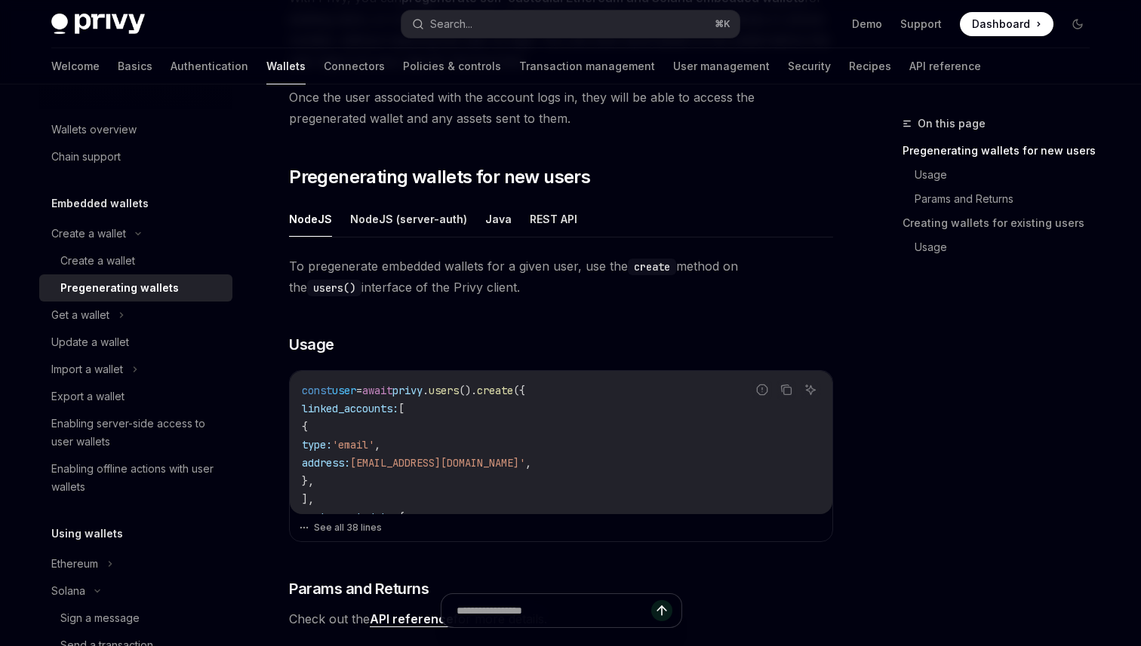
scroll to position [180, 0]
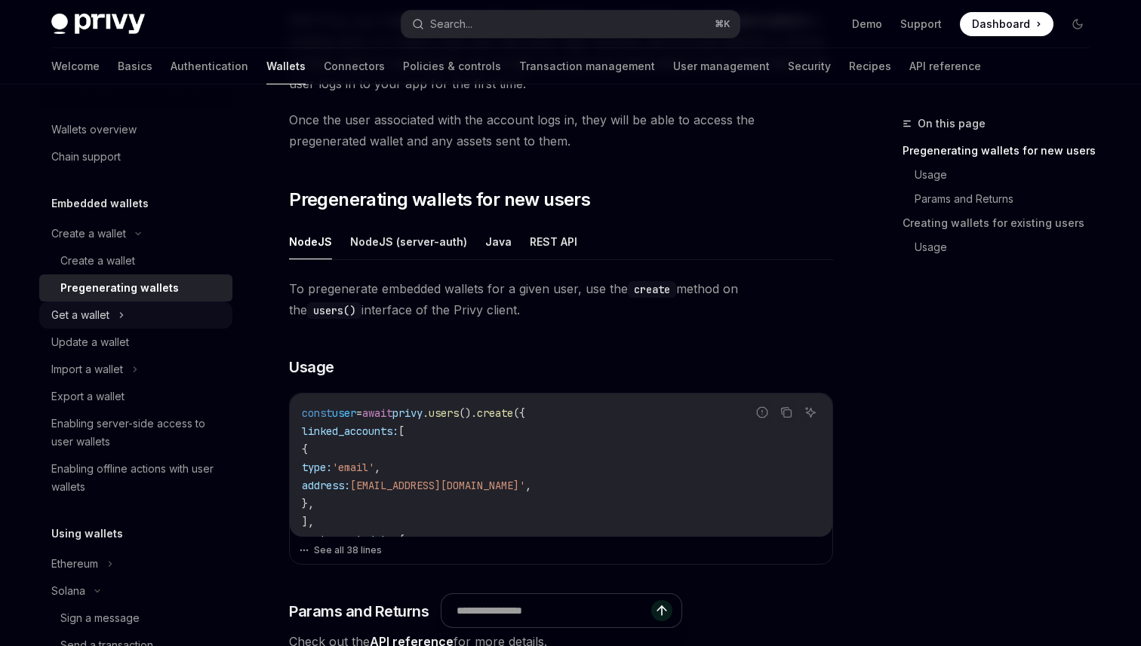
click at [170, 313] on button "Get a wallet" at bounding box center [135, 315] width 193 height 27
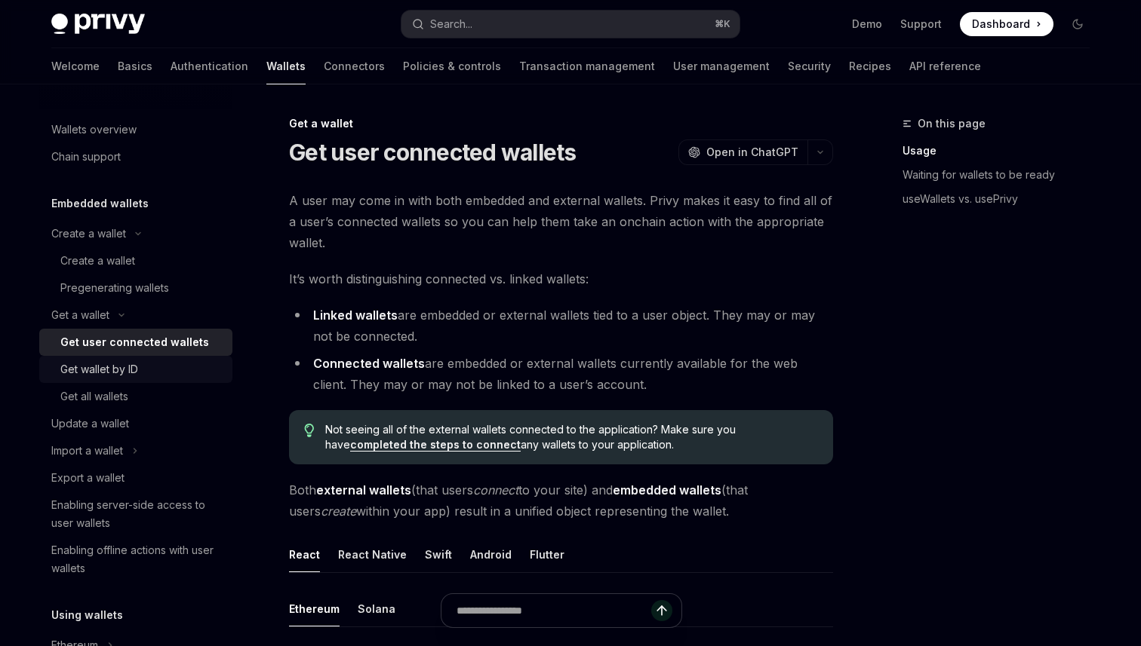
click at [137, 372] on div "Get wallet by ID" at bounding box center [99, 370] width 78 height 18
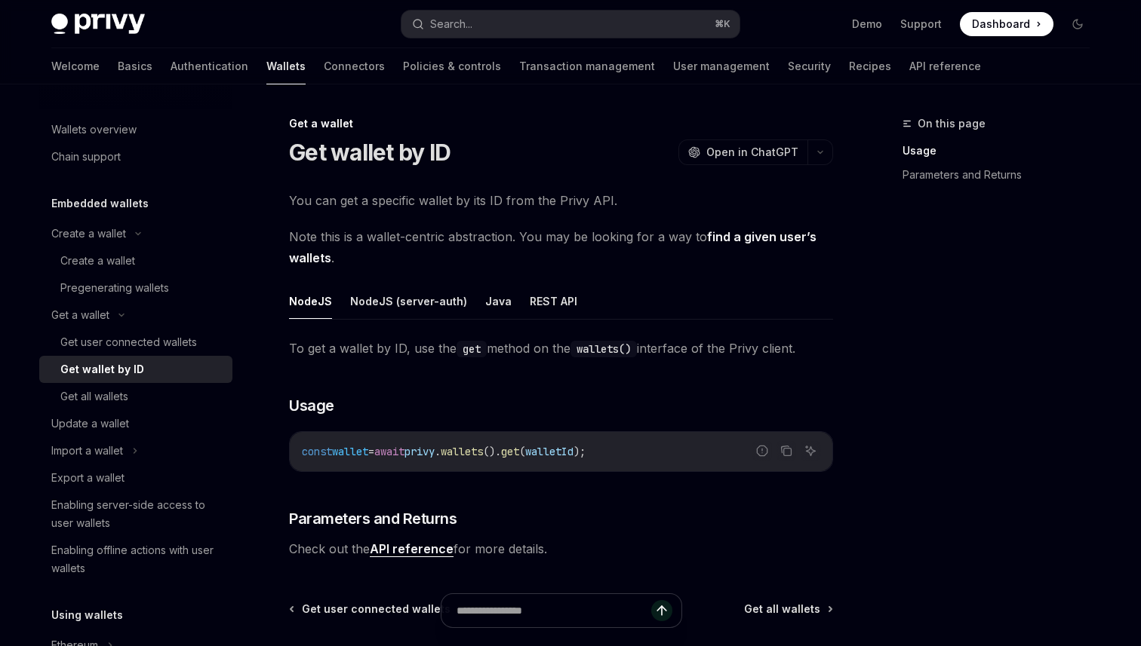
click at [339, 258] on span "Note this is a wallet-centric abstraction. You may be looking for a way to find…" at bounding box center [561, 247] width 544 height 42
click at [416, 266] on span "Note this is a wallet-centric abstraction. You may be looking for a way to find…" at bounding box center [561, 247] width 544 height 42
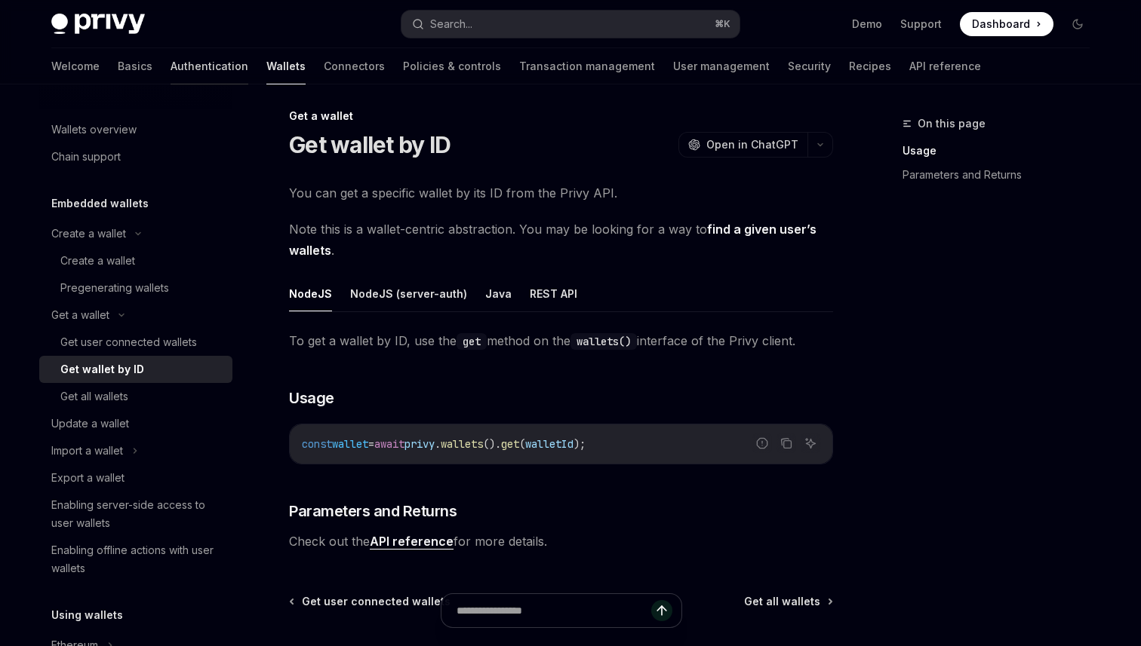
click at [170, 62] on link "Authentication" at bounding box center [209, 66] width 78 height 36
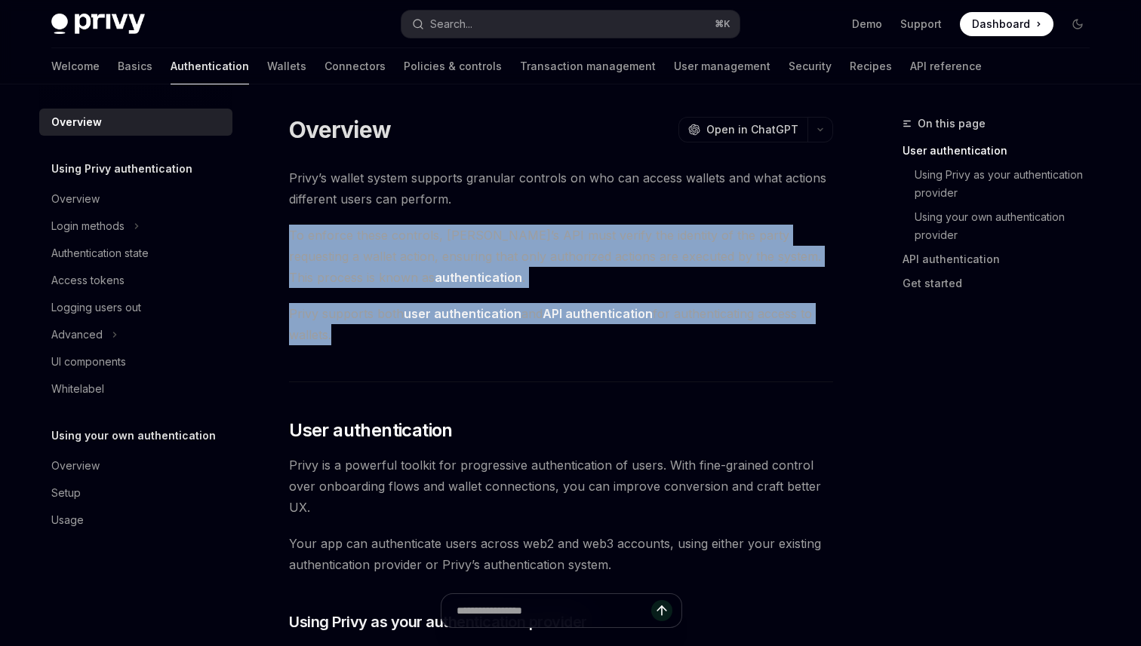
drag, startPoint x: 464, startPoint y: 205, endPoint x: 351, endPoint y: 352, distance: 185.6
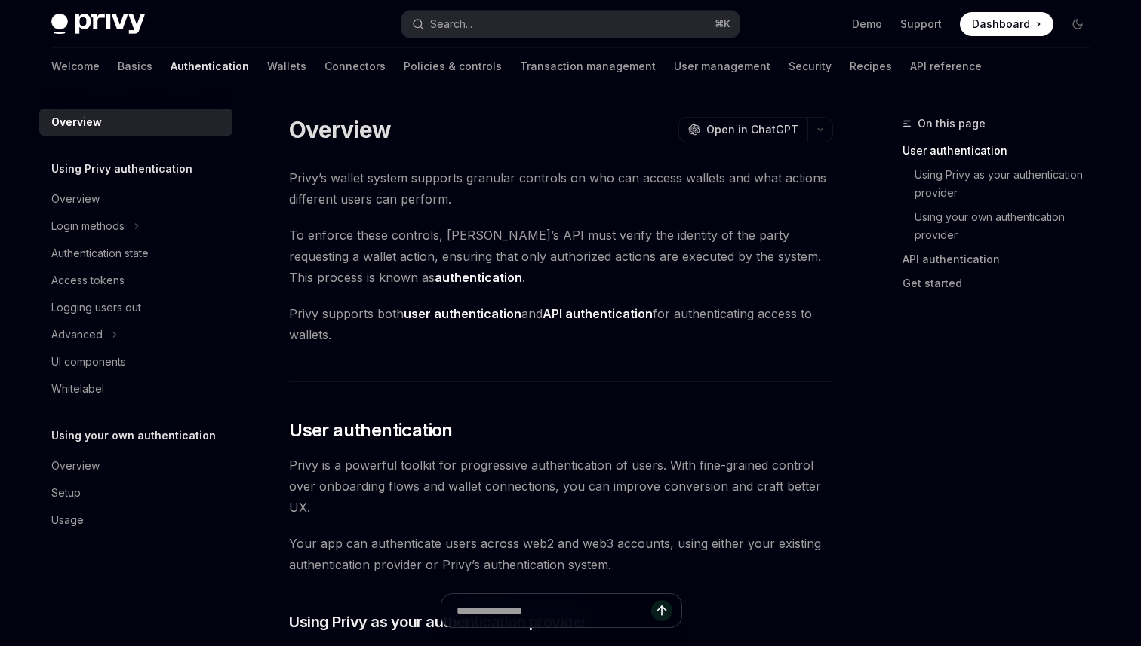
drag, startPoint x: 372, startPoint y: 346, endPoint x: 366, endPoint y: 323, distance: 24.2
click at [373, 338] on span "Privy supports both user authentication and API authentication for authenticati…" at bounding box center [561, 324] width 544 height 42
drag, startPoint x: 380, startPoint y: 348, endPoint x: 375, endPoint y: 336, distance: 12.5
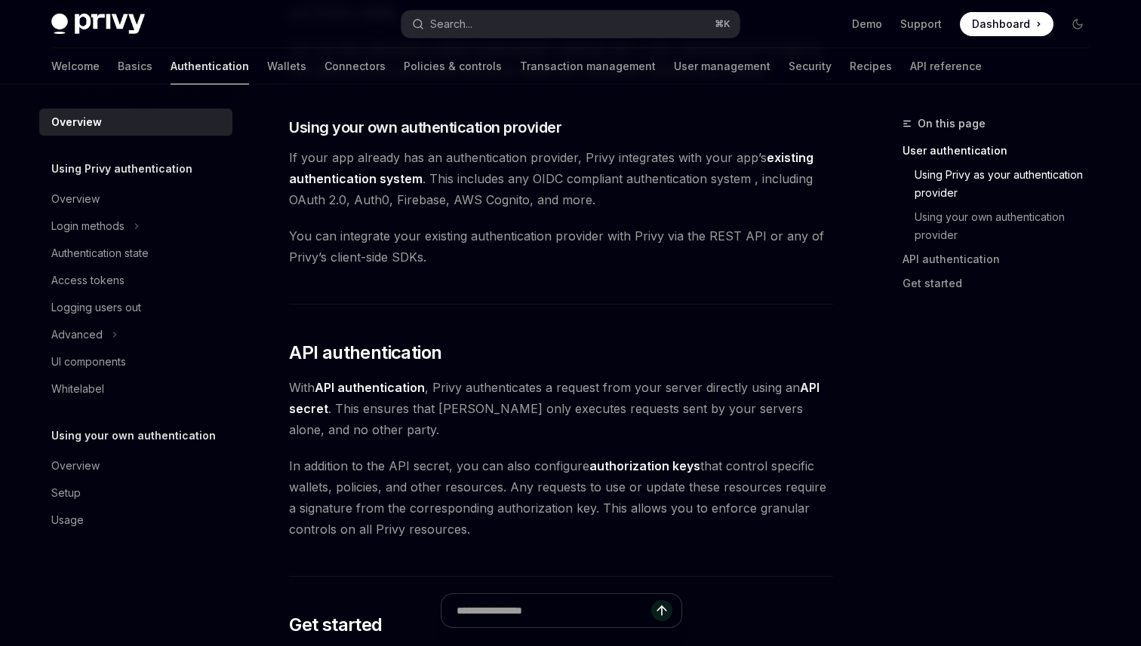
scroll to position [738, 0]
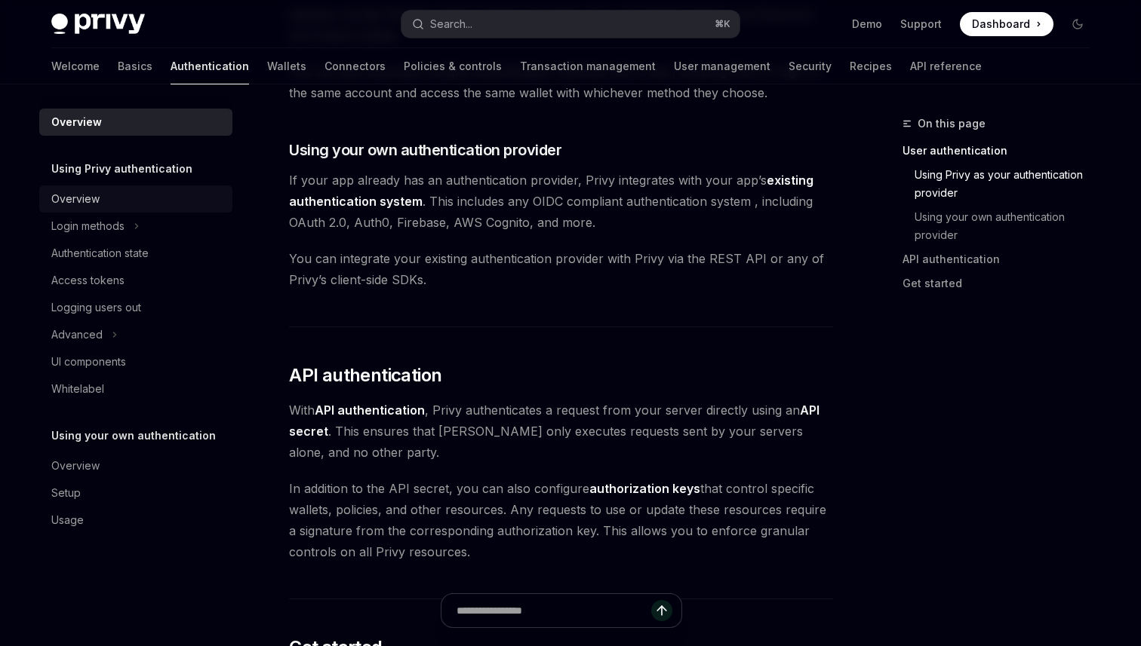
click at [110, 198] on div "Overview" at bounding box center [137, 199] width 172 height 18
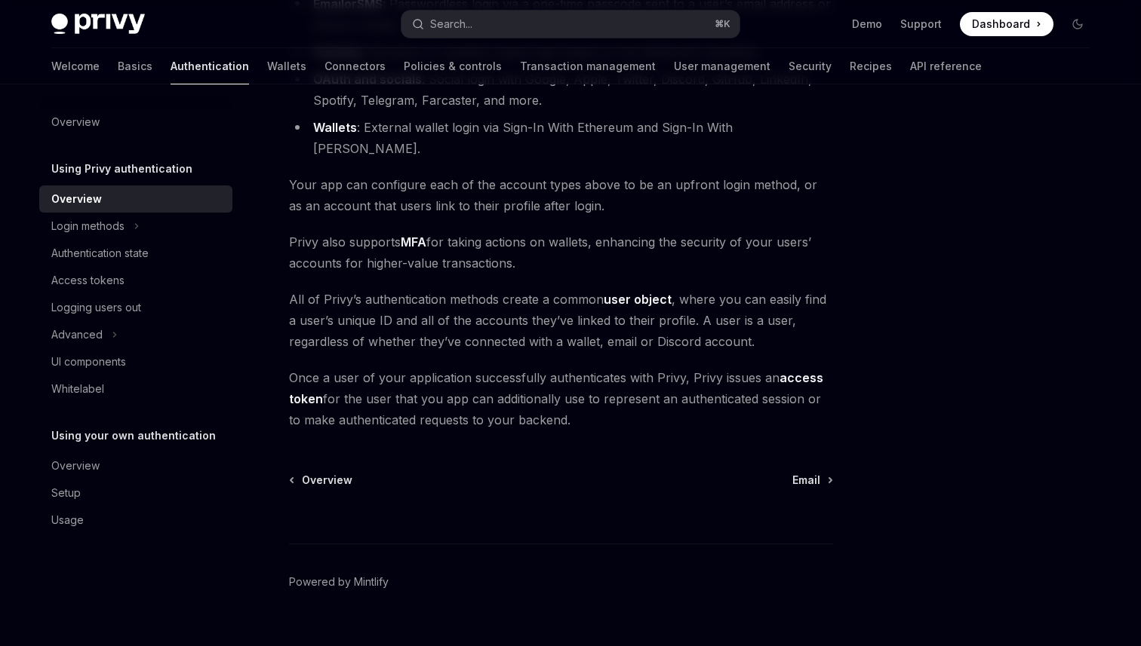
scroll to position [267, 0]
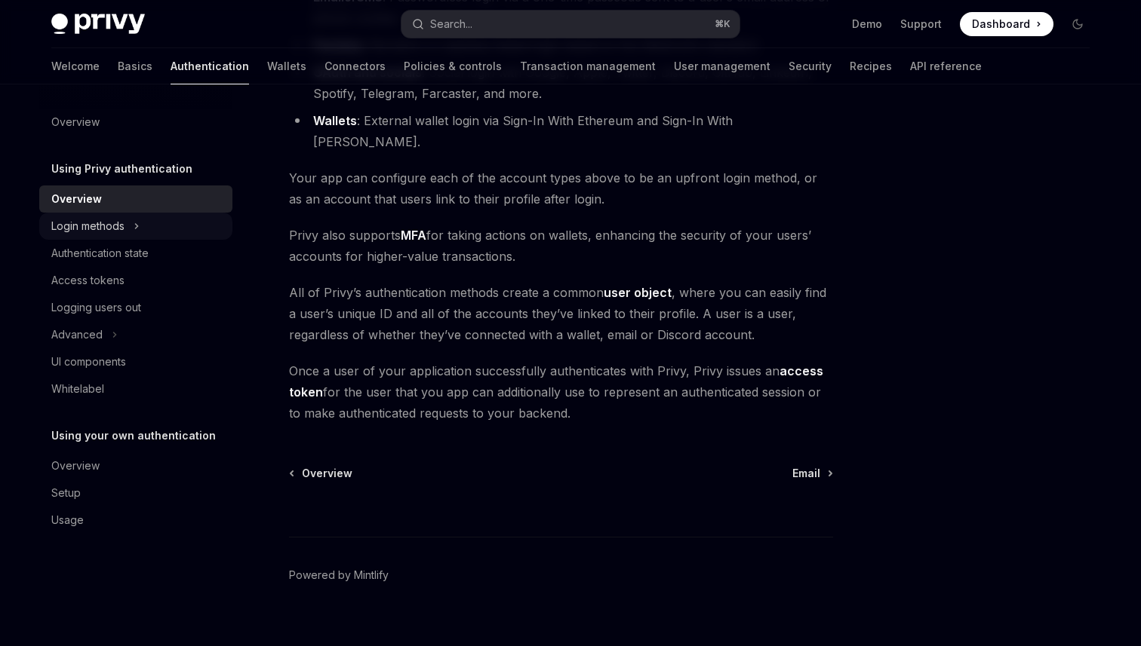
click at [138, 226] on icon at bounding box center [137, 226] width 2 height 5
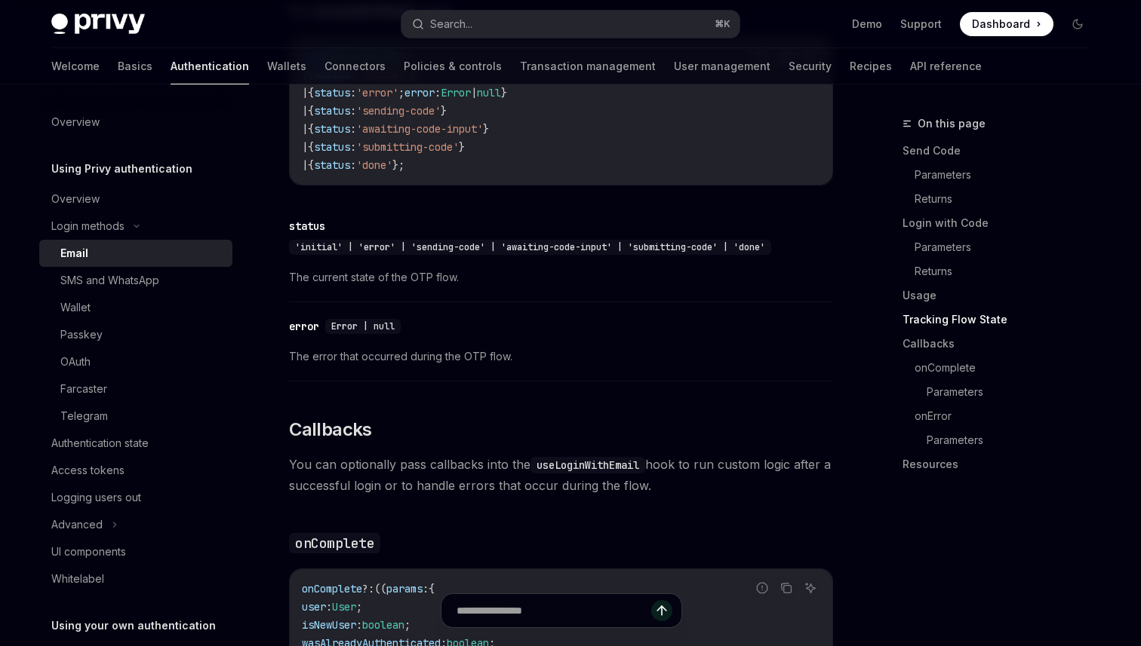
scroll to position [1903, 0]
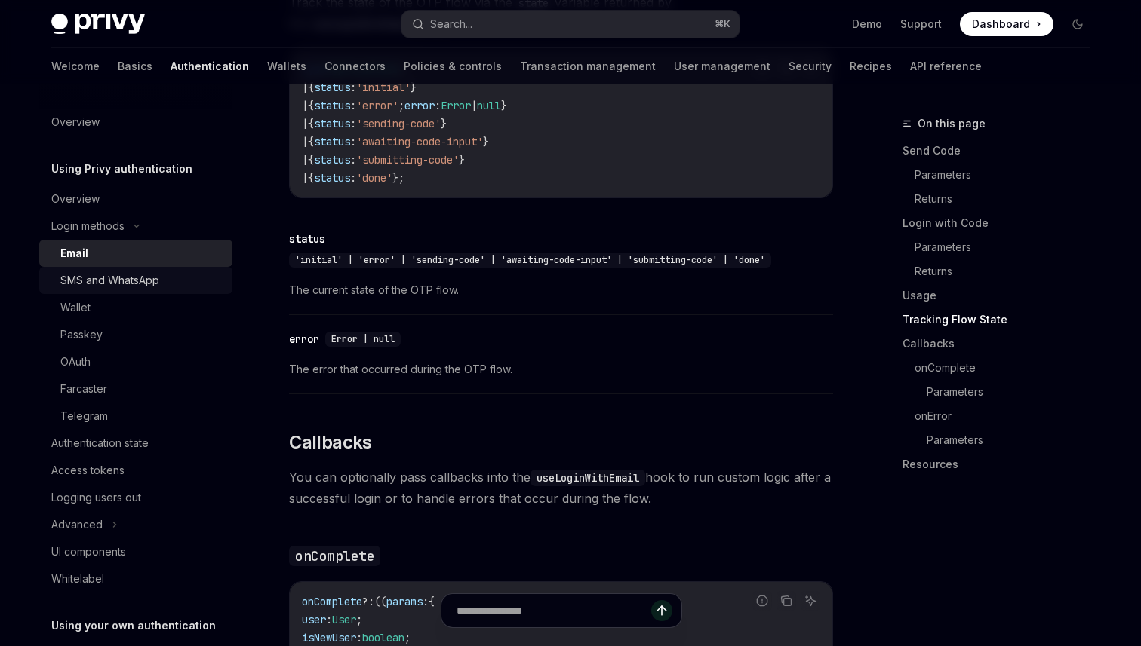
click at [152, 283] on div "SMS and WhatsApp" at bounding box center [109, 281] width 99 height 18
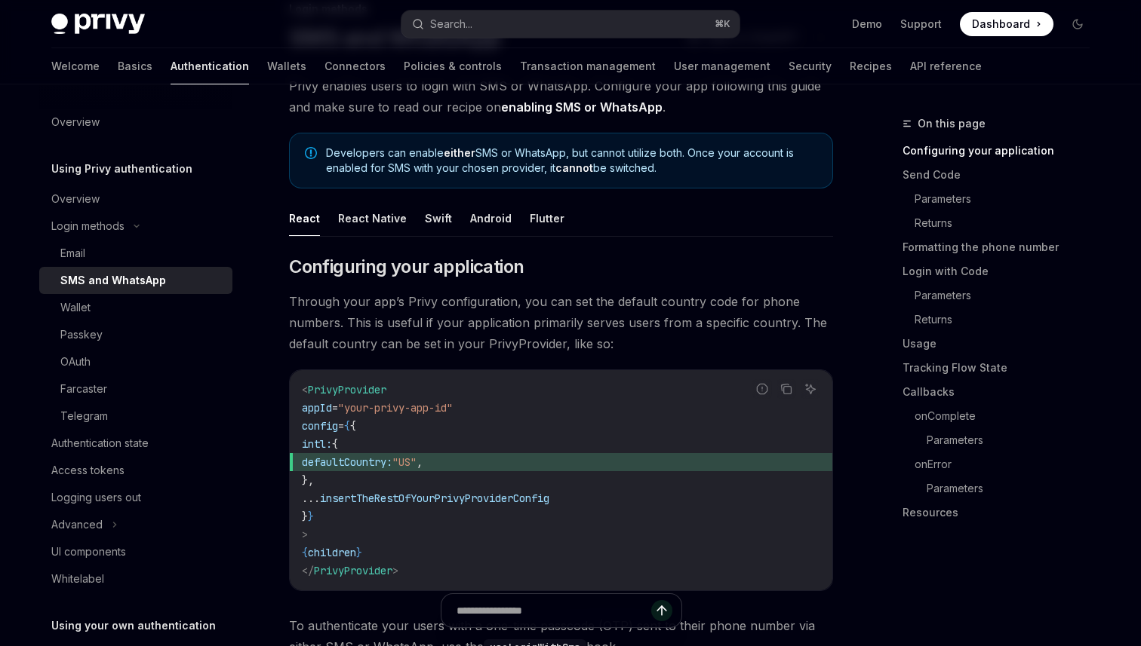
scroll to position [104, 0]
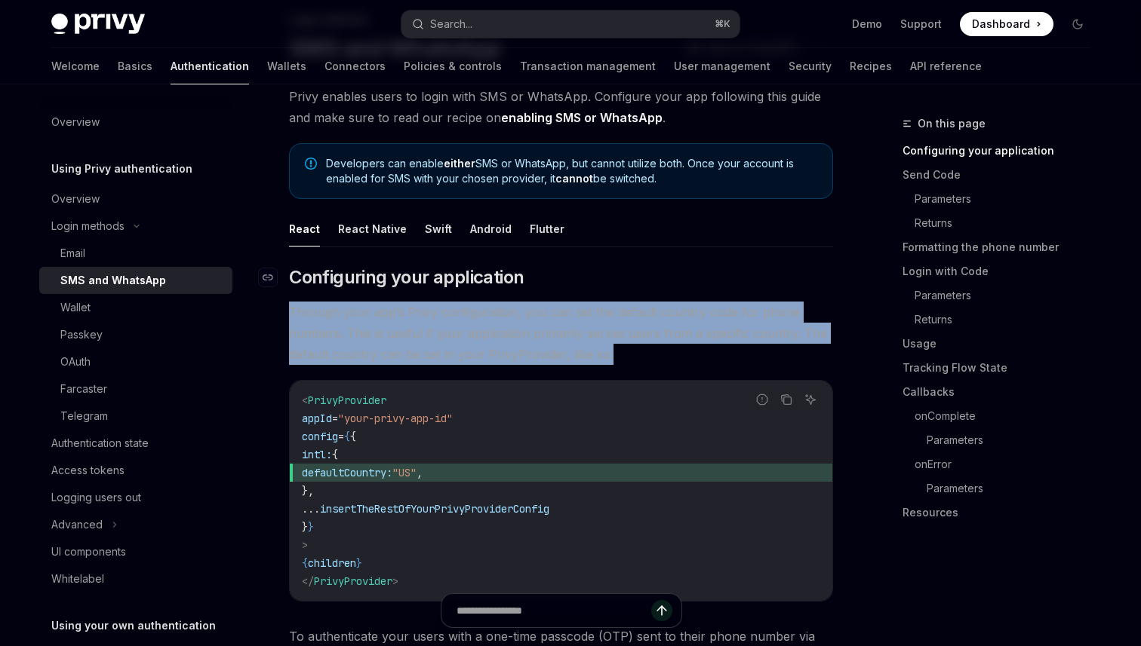
drag, startPoint x: 626, startPoint y: 354, endPoint x: 616, endPoint y: 281, distance: 73.9
click at [638, 355] on span "Through your app’s Privy configuration, you can set the default country code fo…" at bounding box center [561, 333] width 544 height 63
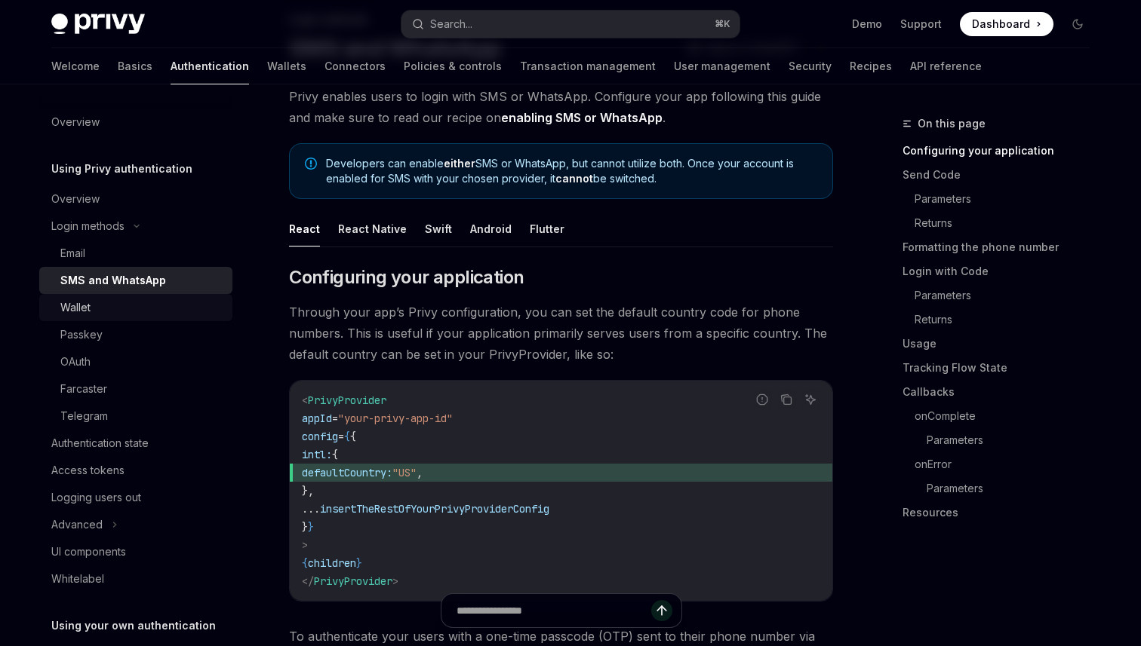
click at [121, 301] on div "Wallet" at bounding box center [141, 308] width 163 height 18
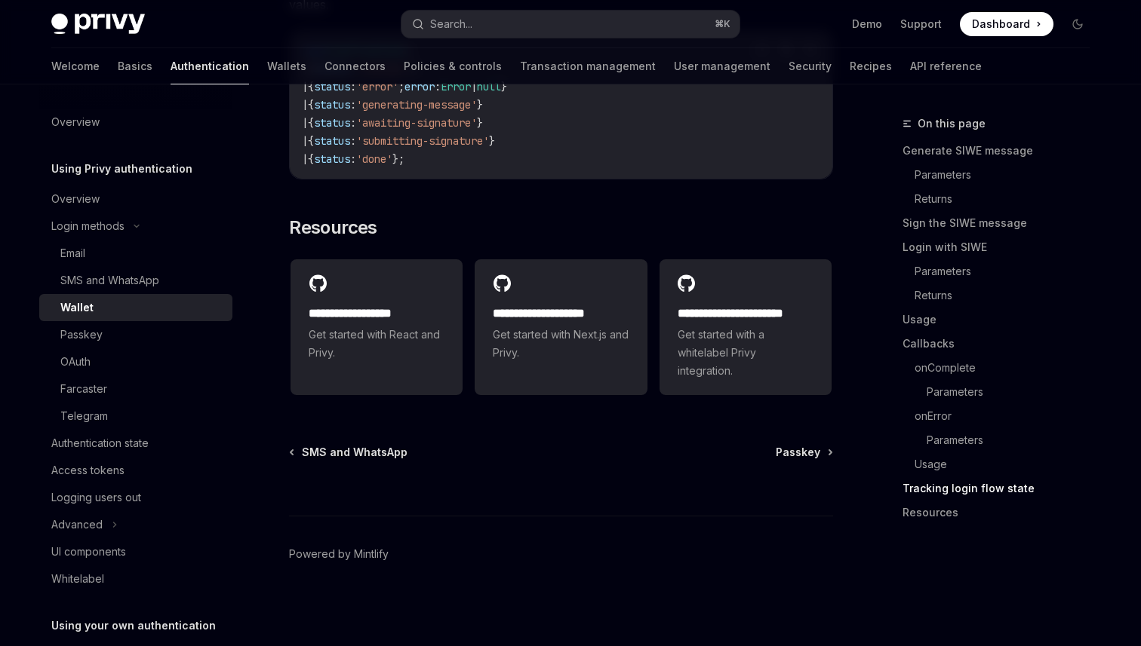
scroll to position [3951, 0]
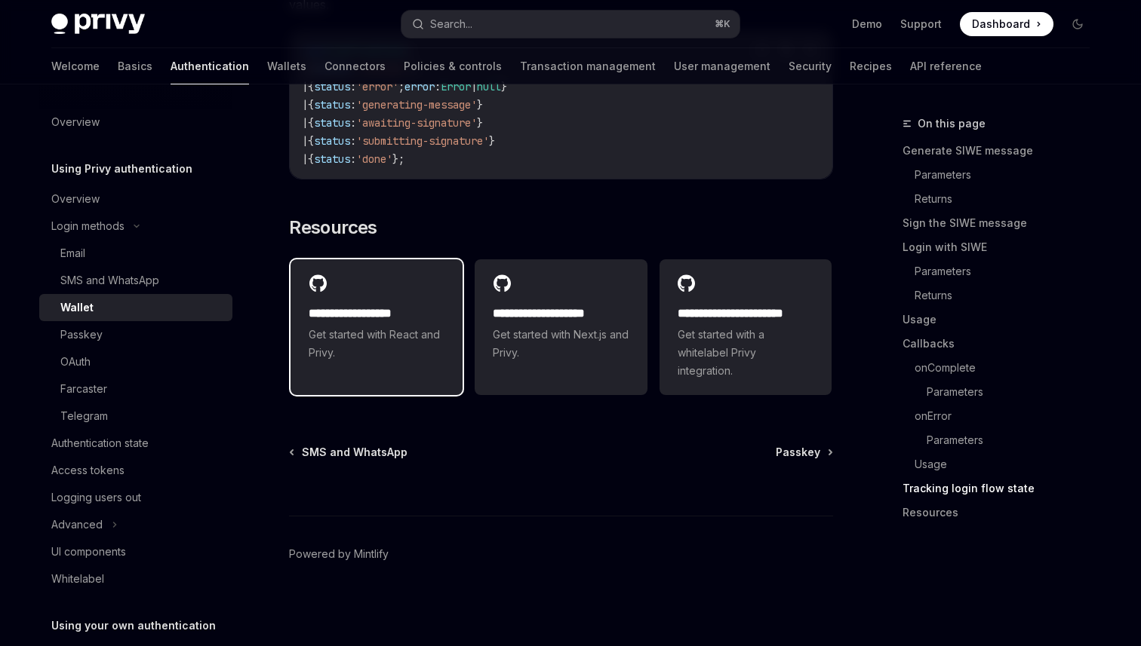
click at [410, 336] on span "Get started with React and Privy." at bounding box center [377, 344] width 136 height 36
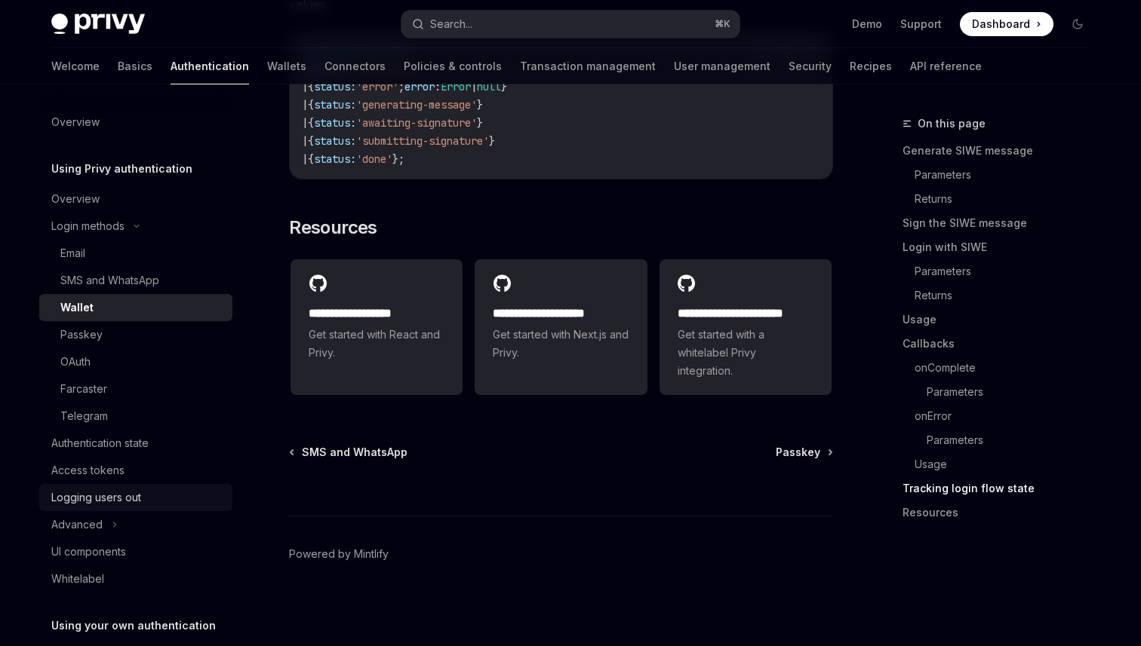
click at [111, 505] on div "Logging users out" at bounding box center [96, 498] width 90 height 18
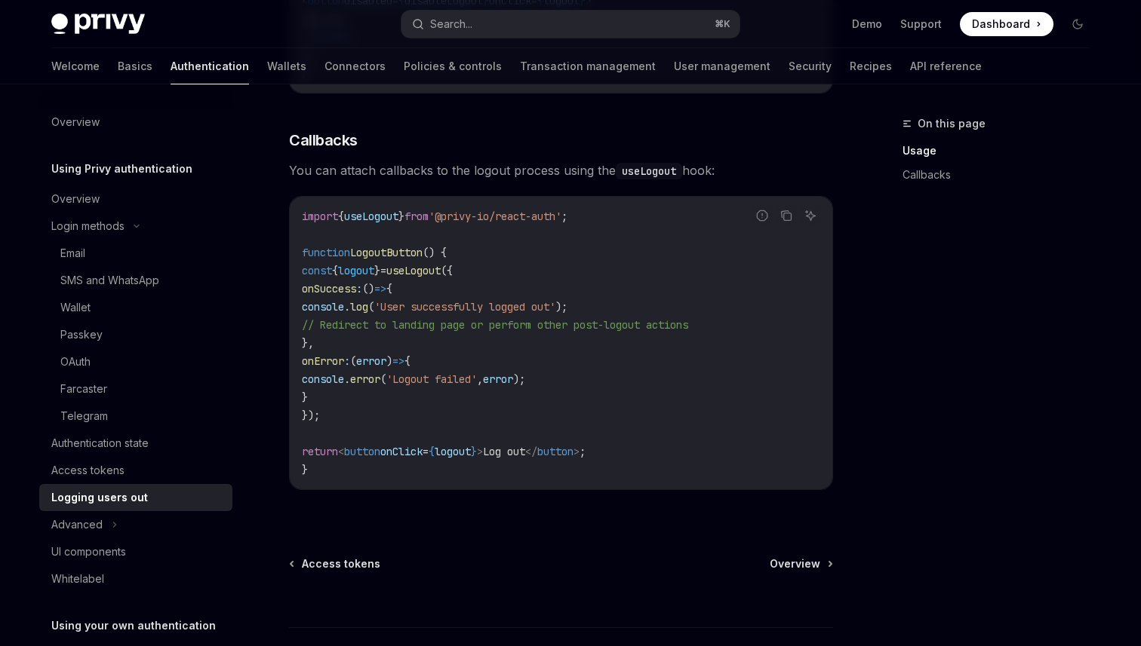
scroll to position [640, 0]
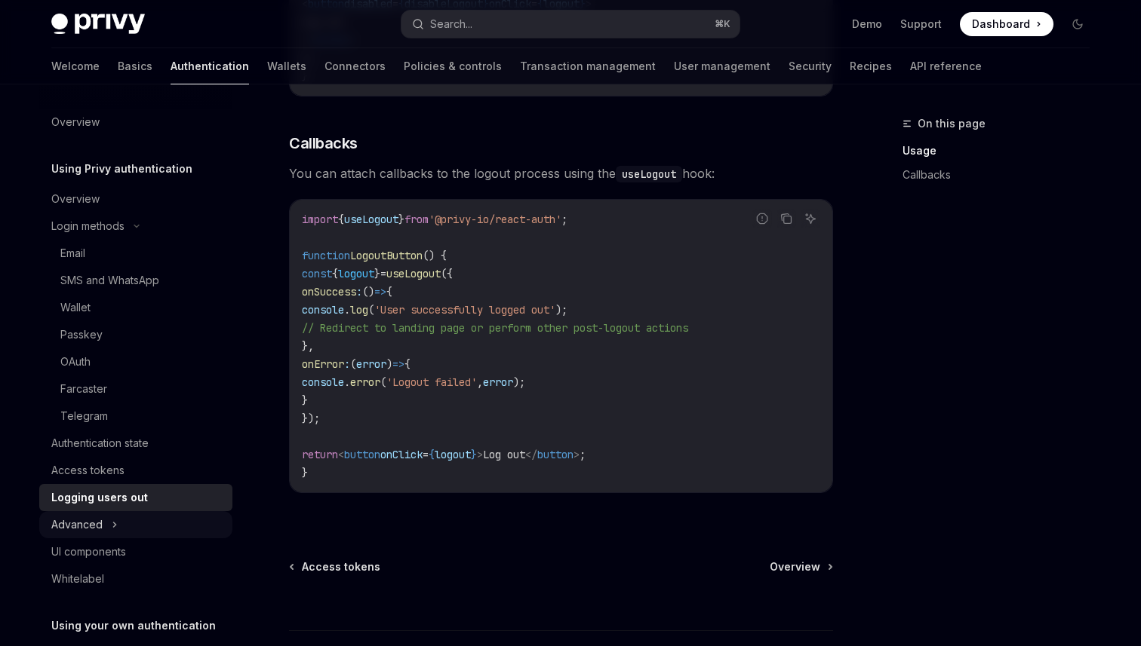
click at [124, 530] on button "Advanced" at bounding box center [135, 524] width 193 height 27
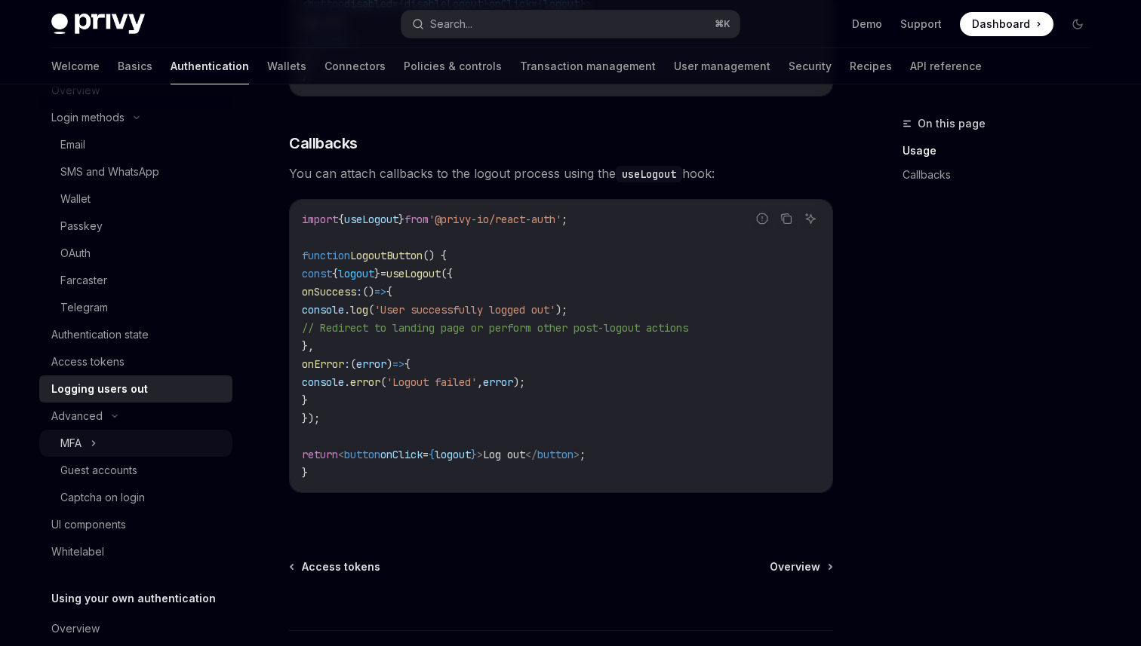
scroll to position [106, 0]
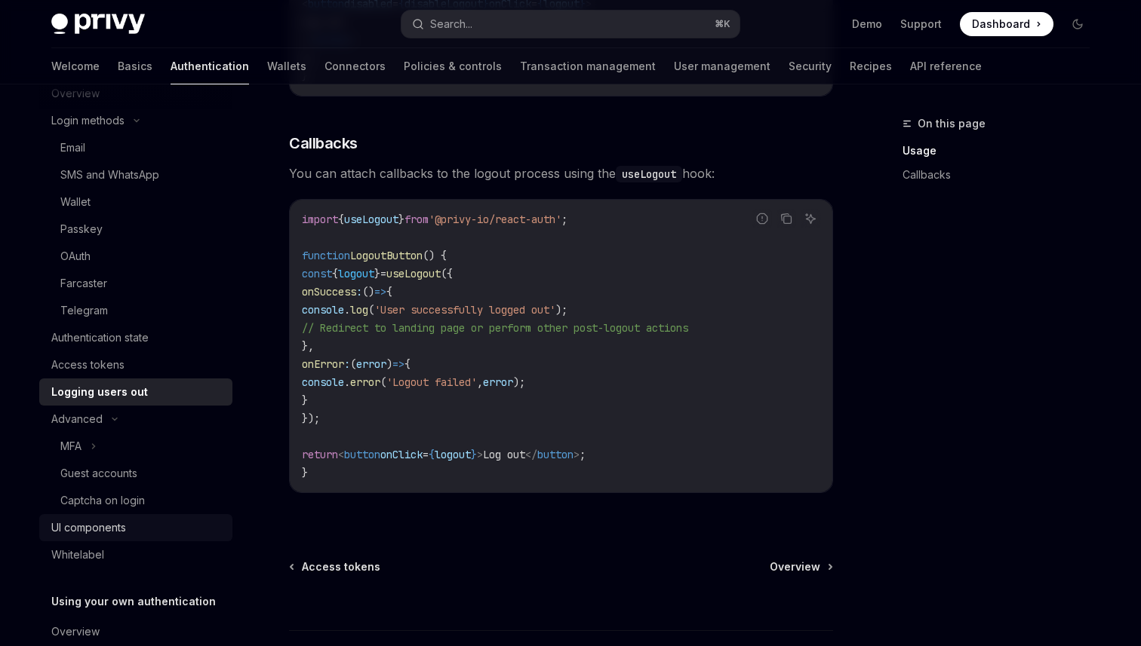
click at [129, 530] on div "UI components" at bounding box center [137, 528] width 172 height 18
type textarea "*"
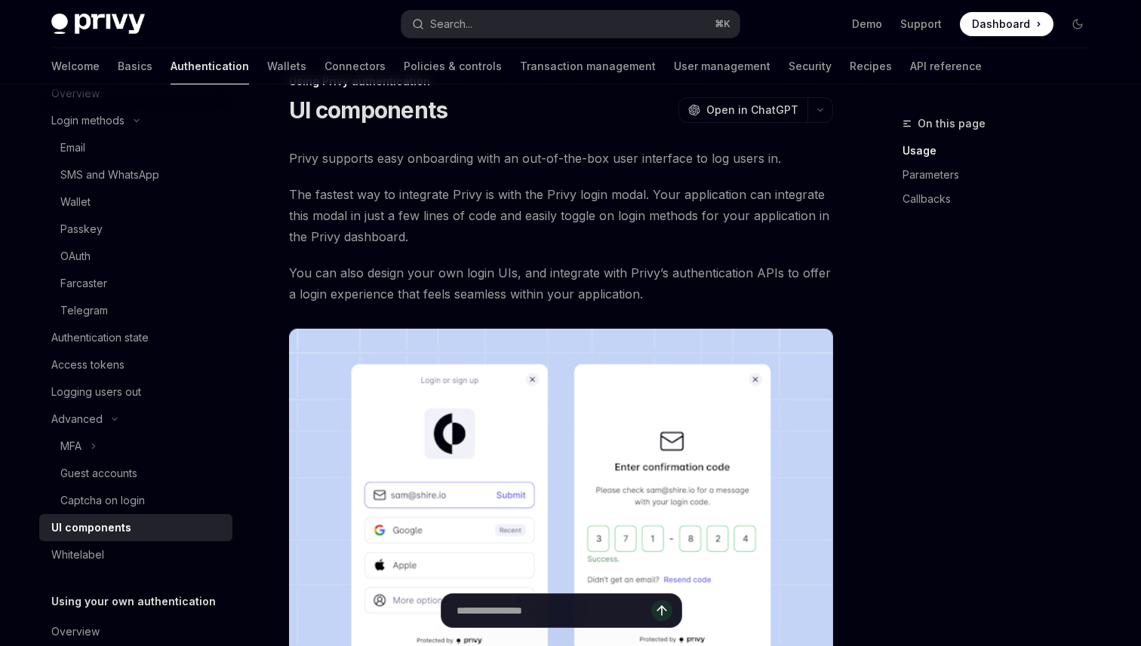
scroll to position [41, 0]
drag, startPoint x: 415, startPoint y: 239, endPoint x: 425, endPoint y: 240, distance: 10.6
click at [425, 241] on span "The fastest way to integrate Privy is with the Privy login modal. Your applicat…" at bounding box center [561, 217] width 544 height 63
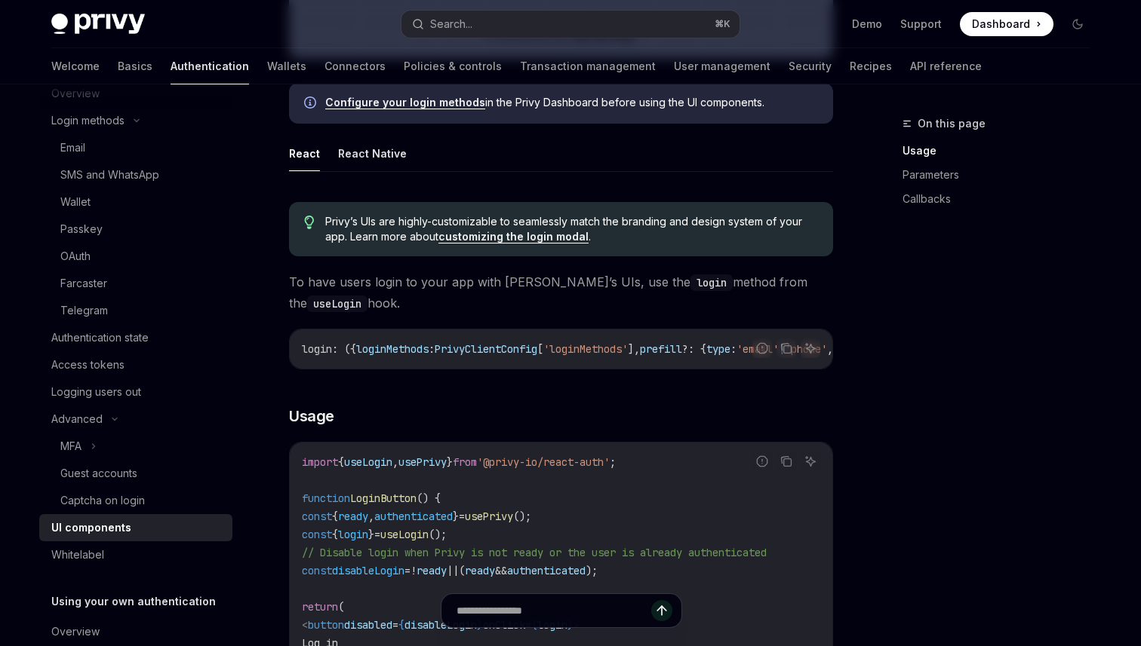
scroll to position [702, 0]
click at [508, 21] on button "Search... ⌘ K" at bounding box center [570, 24] width 338 height 27
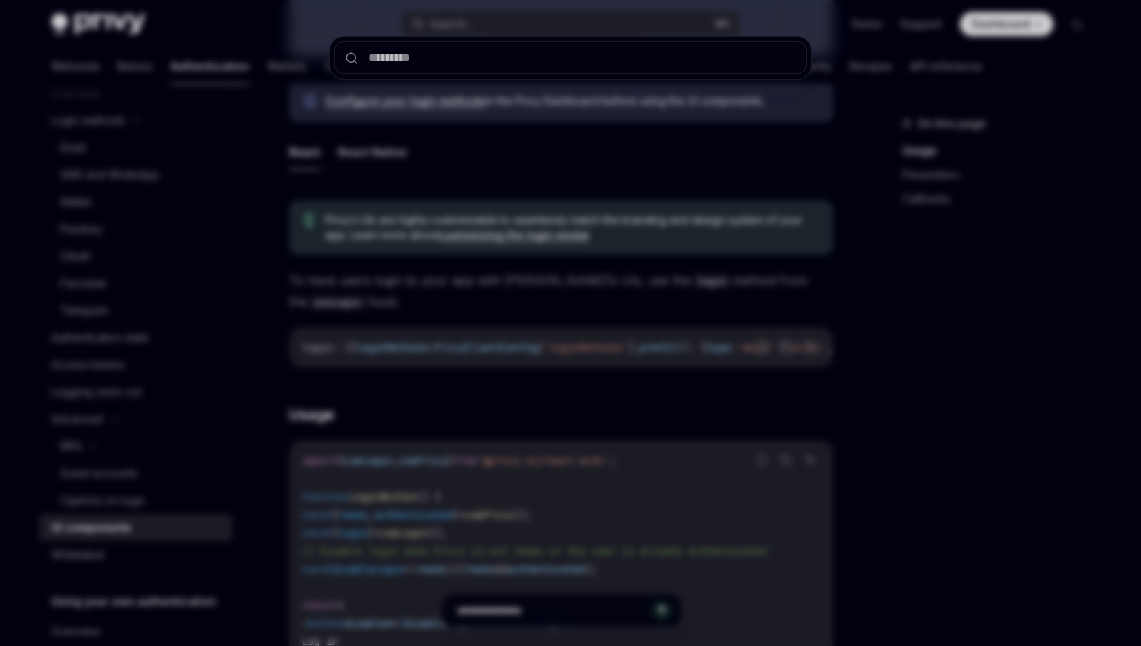
click at [530, 242] on div at bounding box center [570, 323] width 1141 height 646
